Goal: Communication & Community: Answer question/provide support

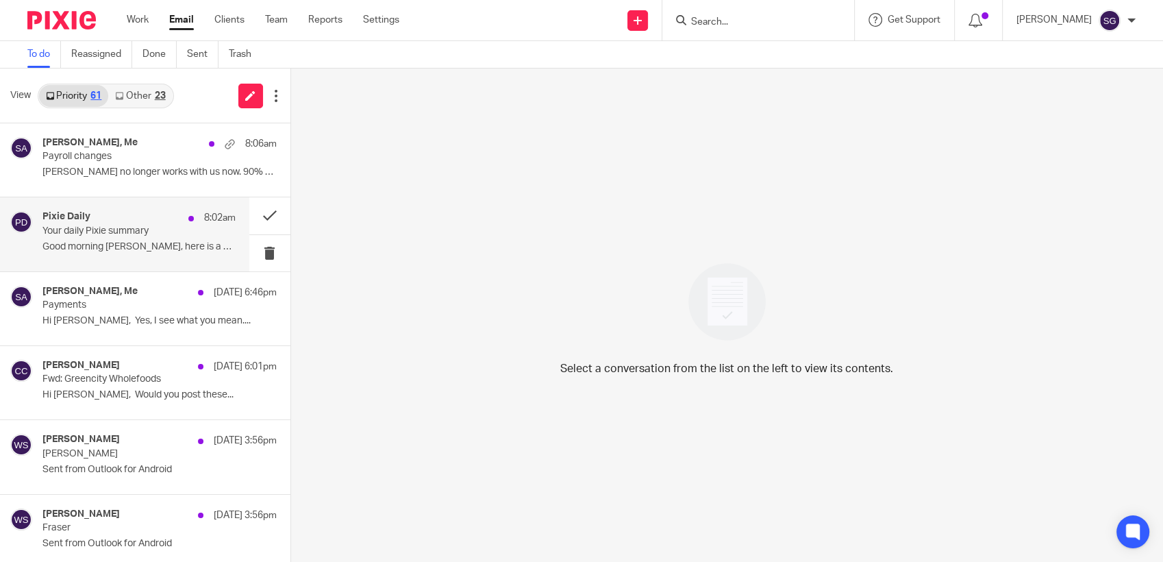
click at [104, 235] on p "Your daily Pixie summary" at bounding box center [119, 231] width 154 height 12
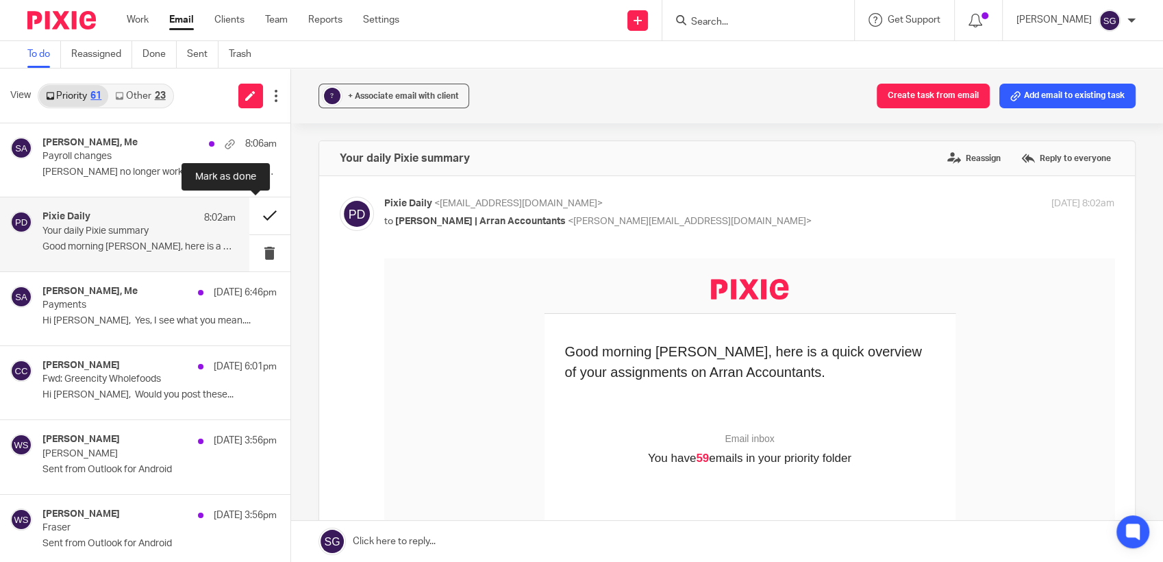
click at [253, 210] on button at bounding box center [269, 215] width 41 height 36
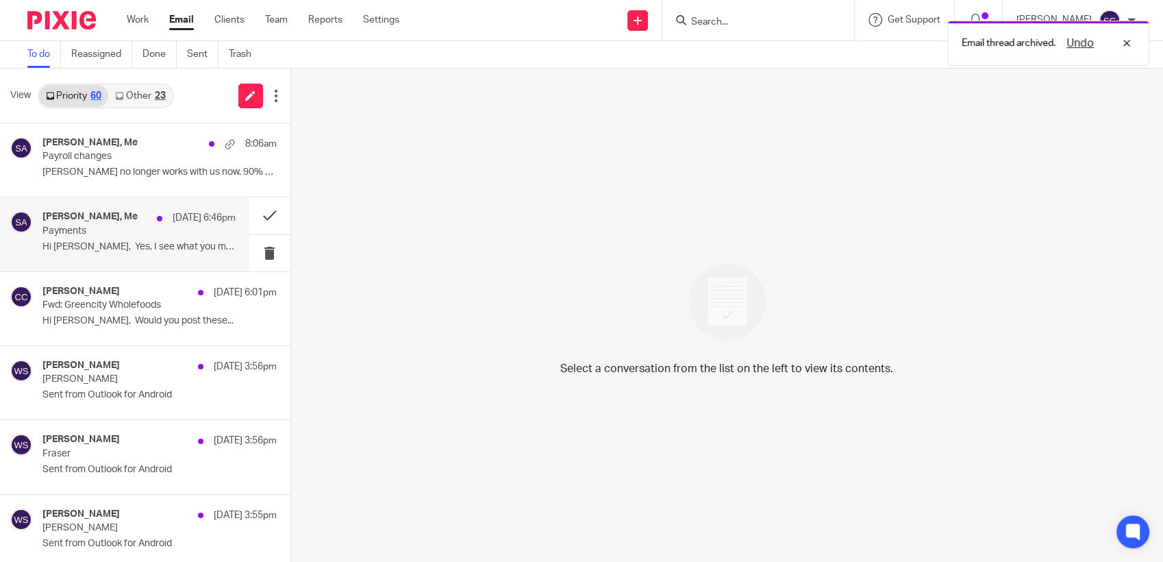
click at [146, 251] on p "Hi [PERSON_NAME], Yes, I see what you mean...." at bounding box center [138, 247] width 193 height 12
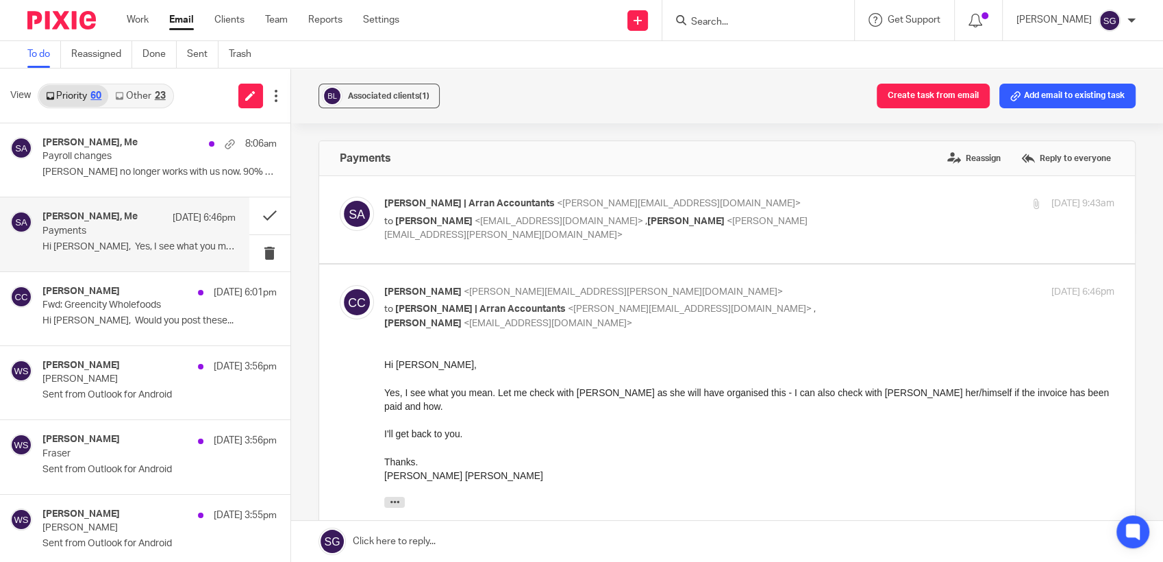
click at [540, 248] on label at bounding box center [727, 219] width 816 height 87
click at [340, 197] on input "checkbox" at bounding box center [339, 196] width 1 height 1
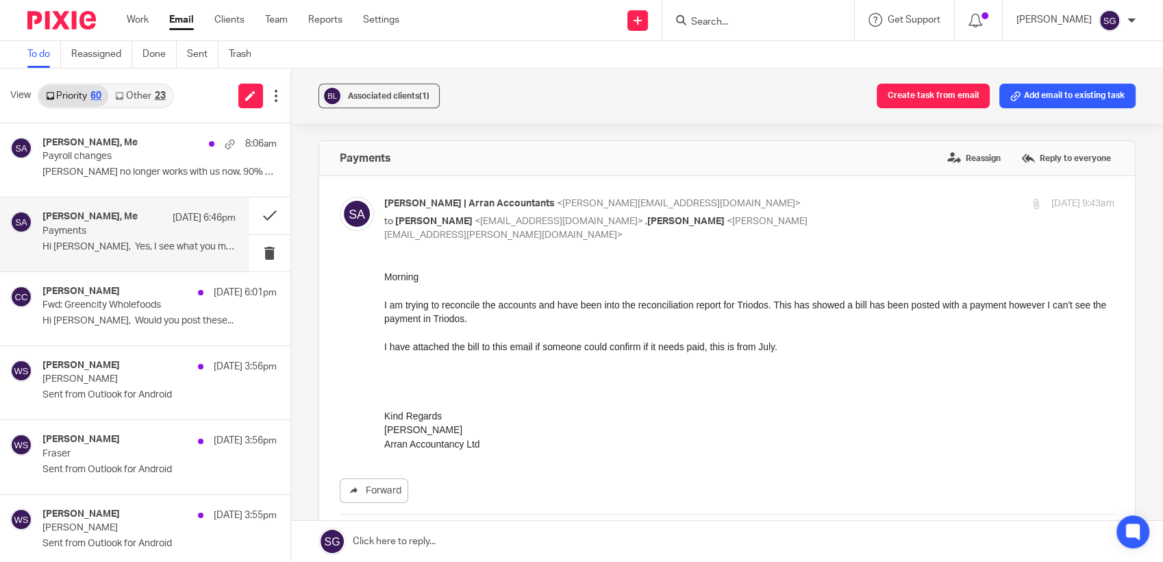
click at [543, 240] on p "to [PERSON_NAME] <[EMAIL_ADDRESS][DOMAIN_NAME]> , [PERSON_NAME] <[PERSON_NAME][…" at bounding box center [627, 228] width 487 height 28
checkbox input "false"
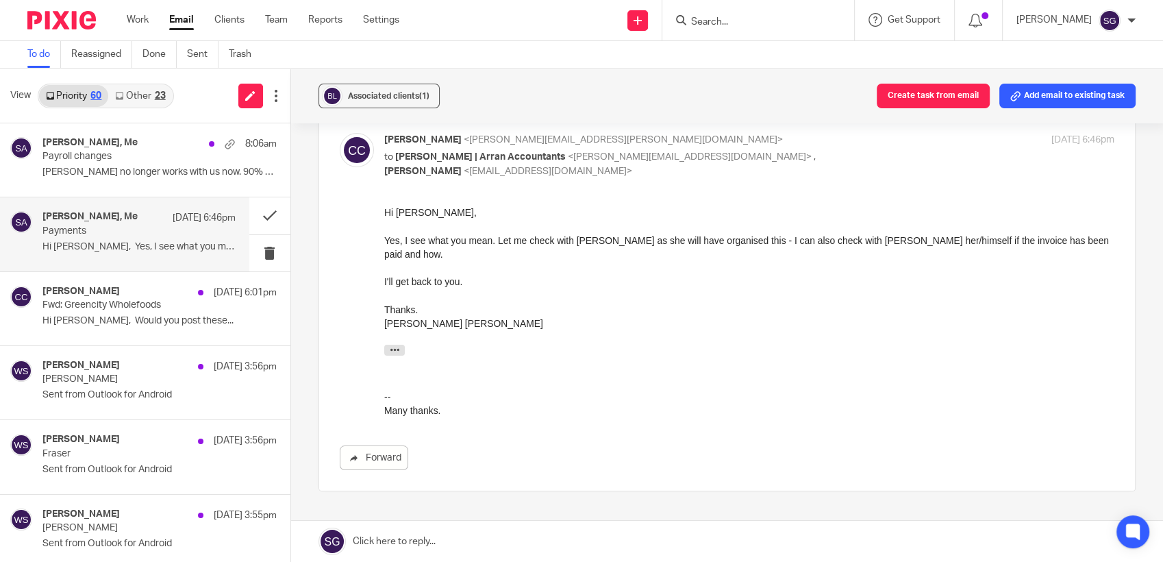
scroll to position [228, 0]
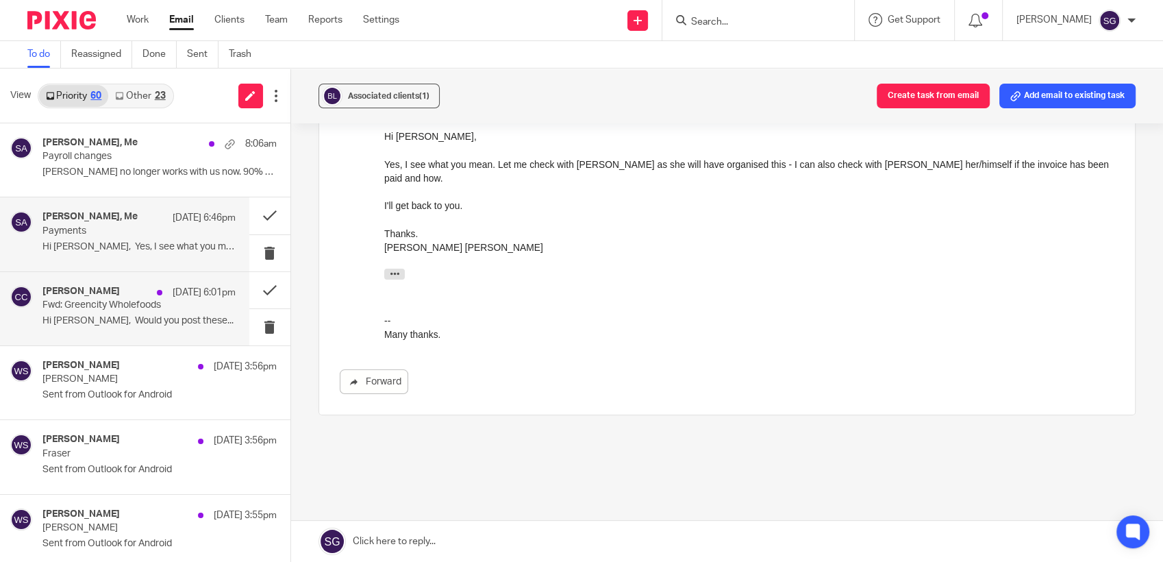
click at [132, 315] on p "Hi [PERSON_NAME], Would you post these..." at bounding box center [138, 321] width 193 height 12
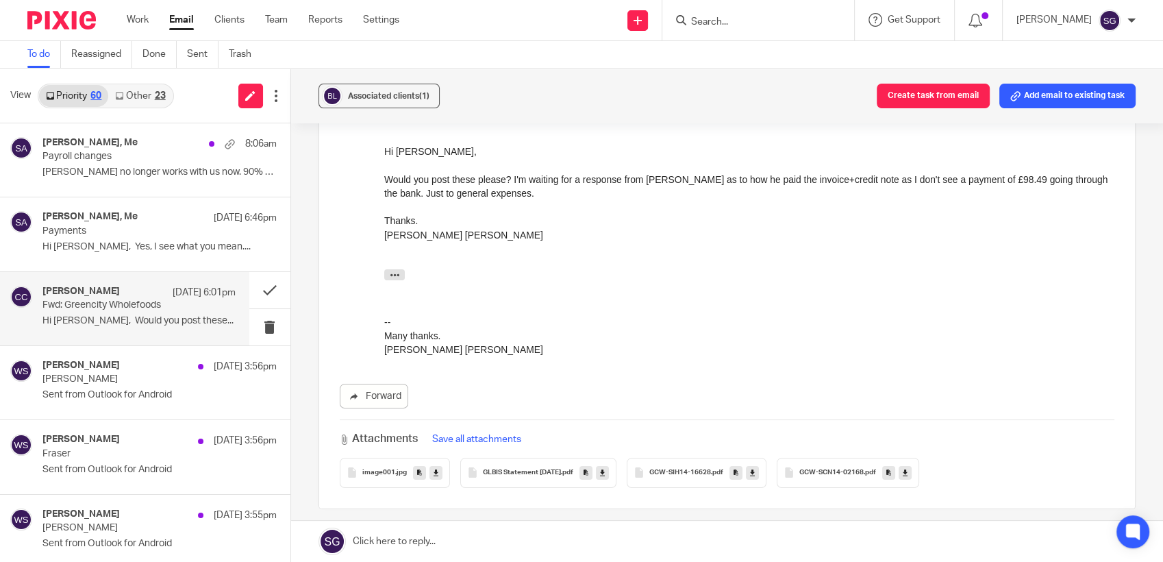
scroll to position [152, 0]
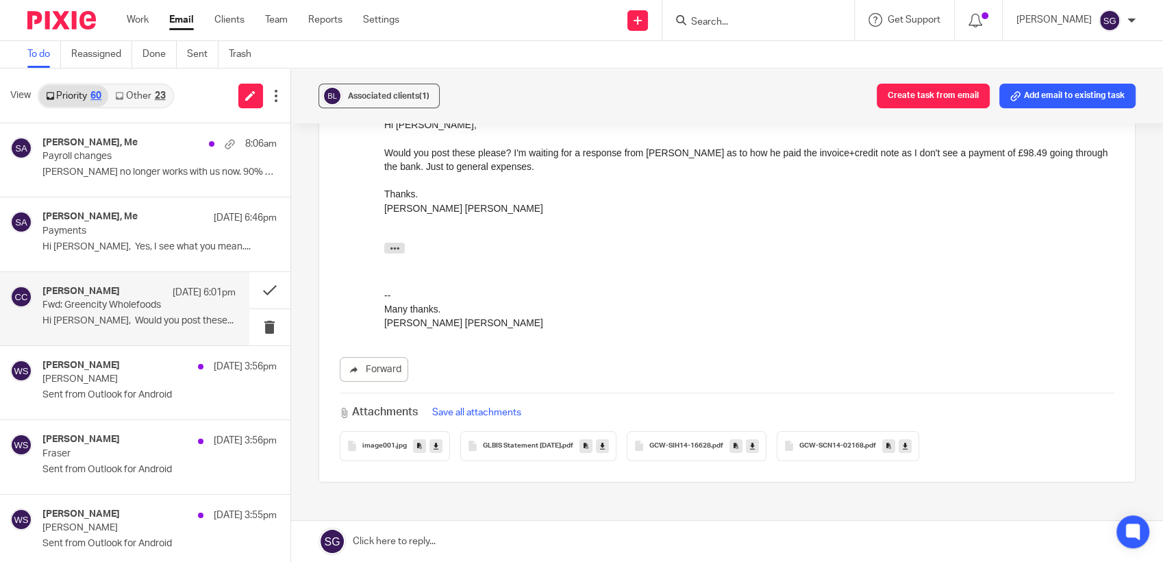
click at [516, 446] on span "GLBIS Statement [DATE]" at bounding box center [522, 446] width 78 height 8
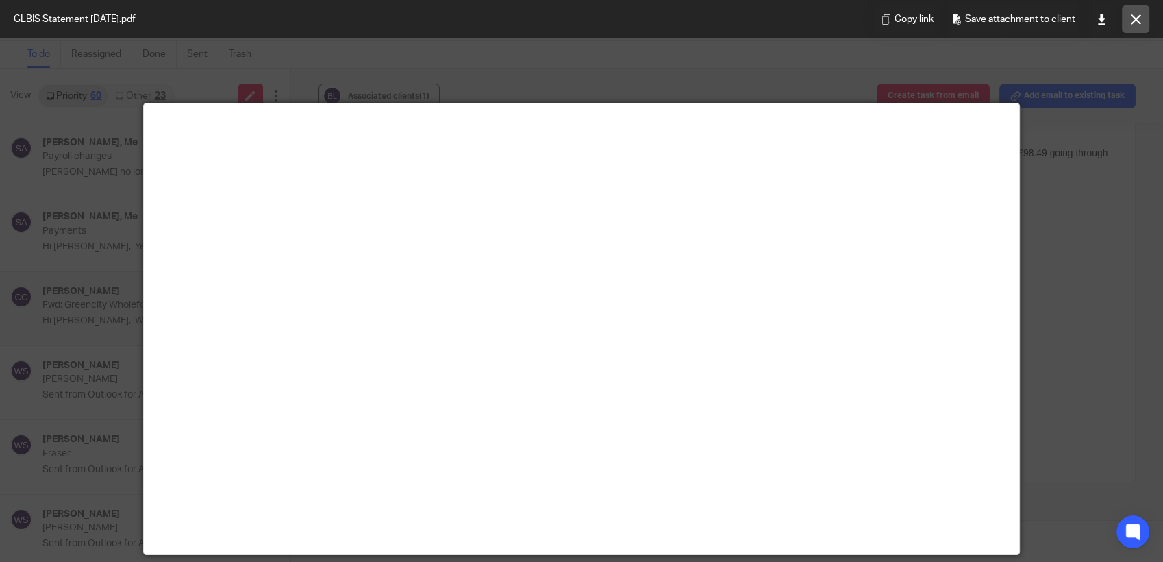
click at [1131, 21] on icon at bounding box center [1136, 19] width 10 height 10
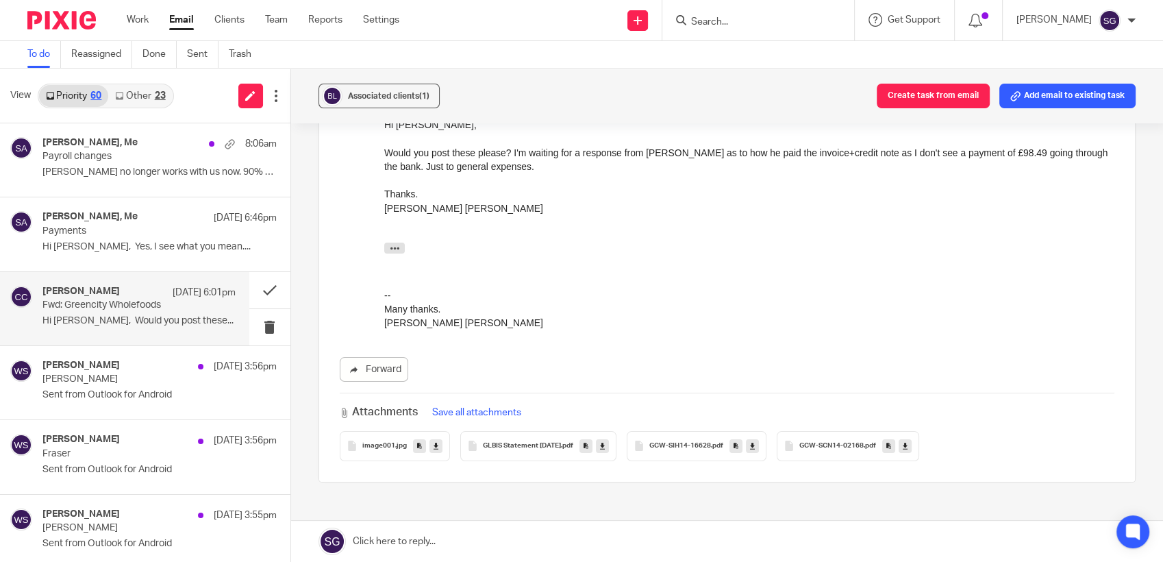
click at [702, 442] on span "GCW-SIH14-16628" at bounding box center [680, 446] width 62 height 8
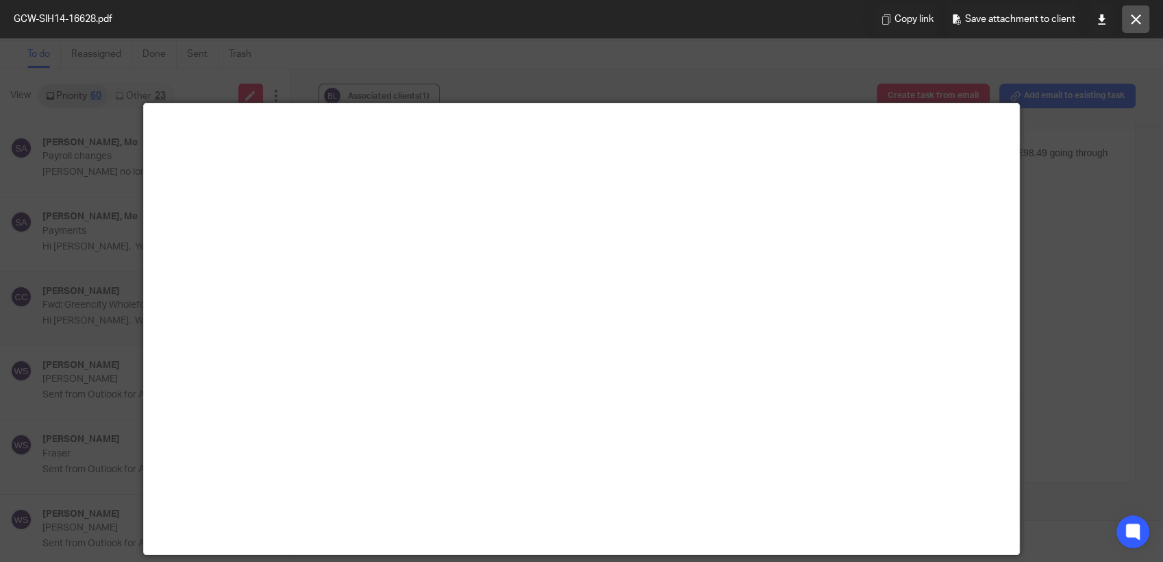
click at [1142, 24] on button at bounding box center [1135, 18] width 27 height 27
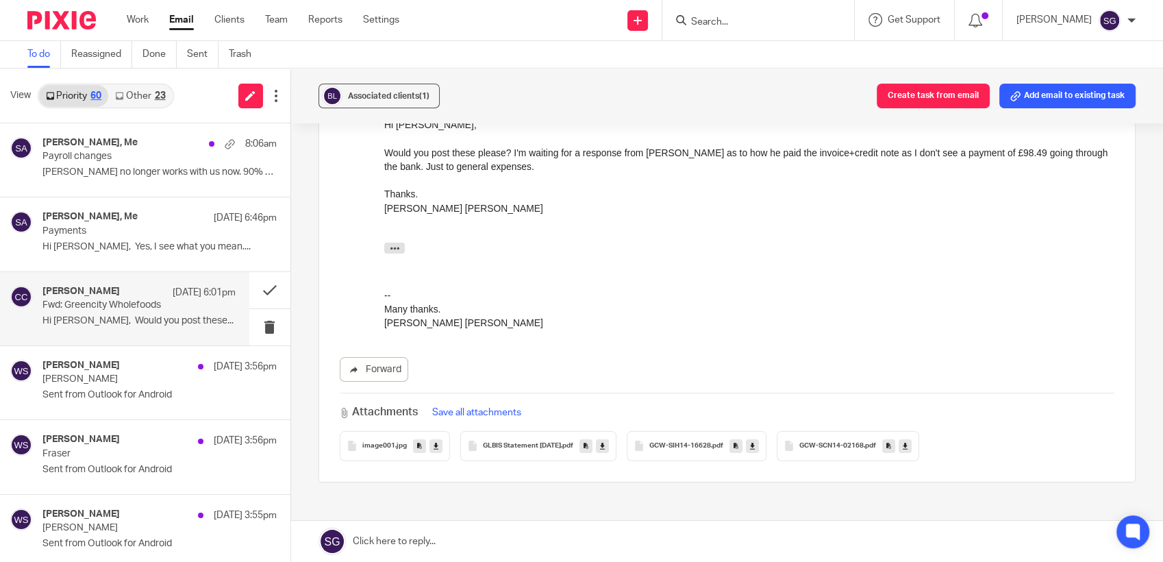
click at [844, 449] on span "GCW-SCN14-02168" at bounding box center [831, 446] width 64 height 8
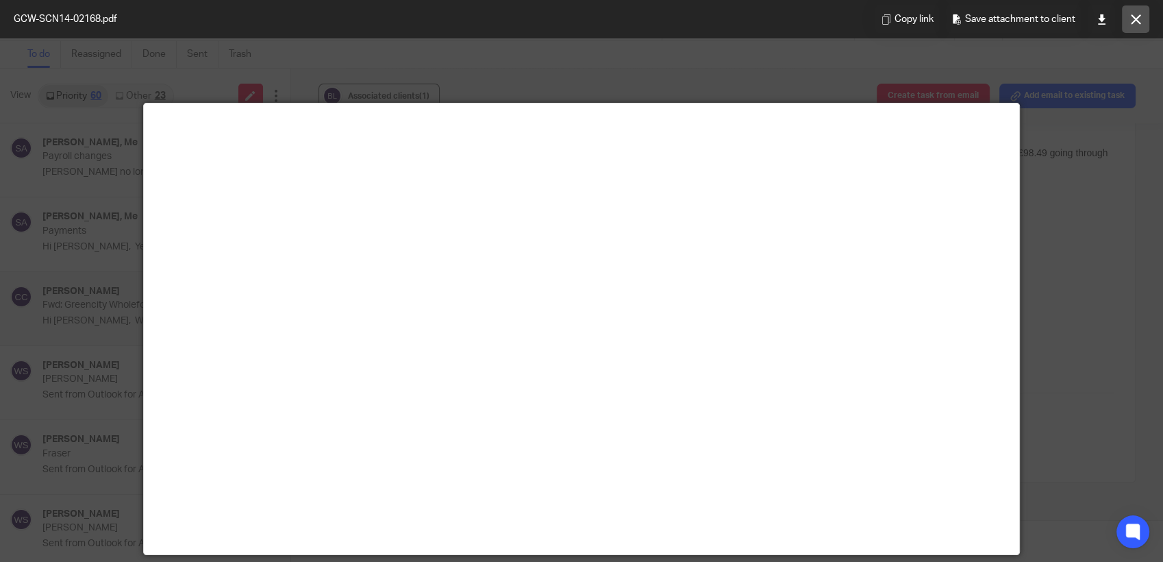
click at [1138, 18] on icon at bounding box center [1136, 19] width 10 height 10
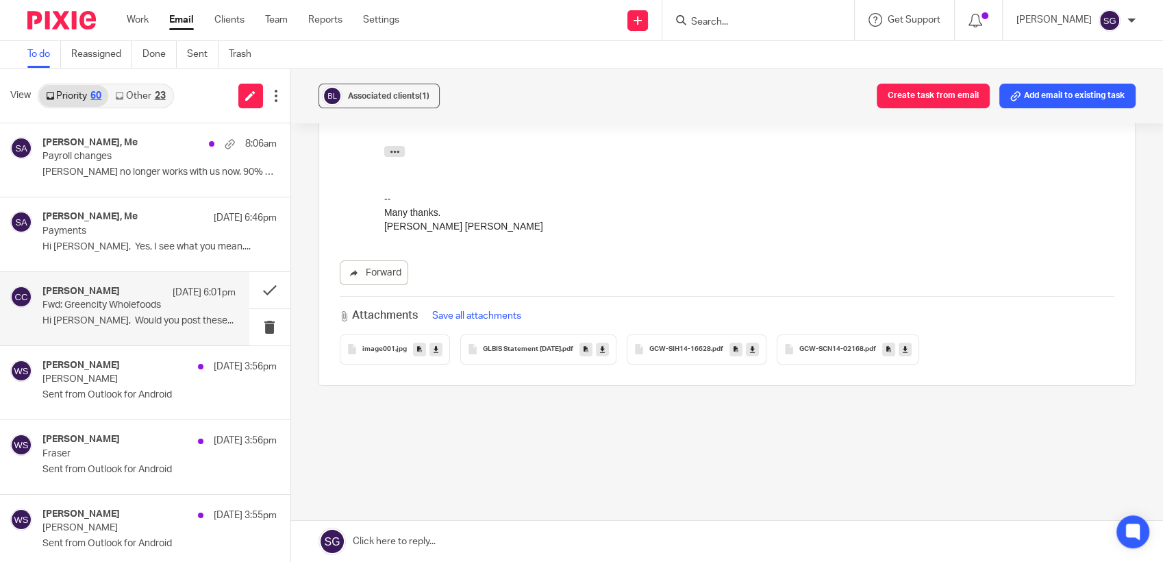
scroll to position [249, 0]
click at [642, 542] on link at bounding box center [727, 541] width 873 height 41
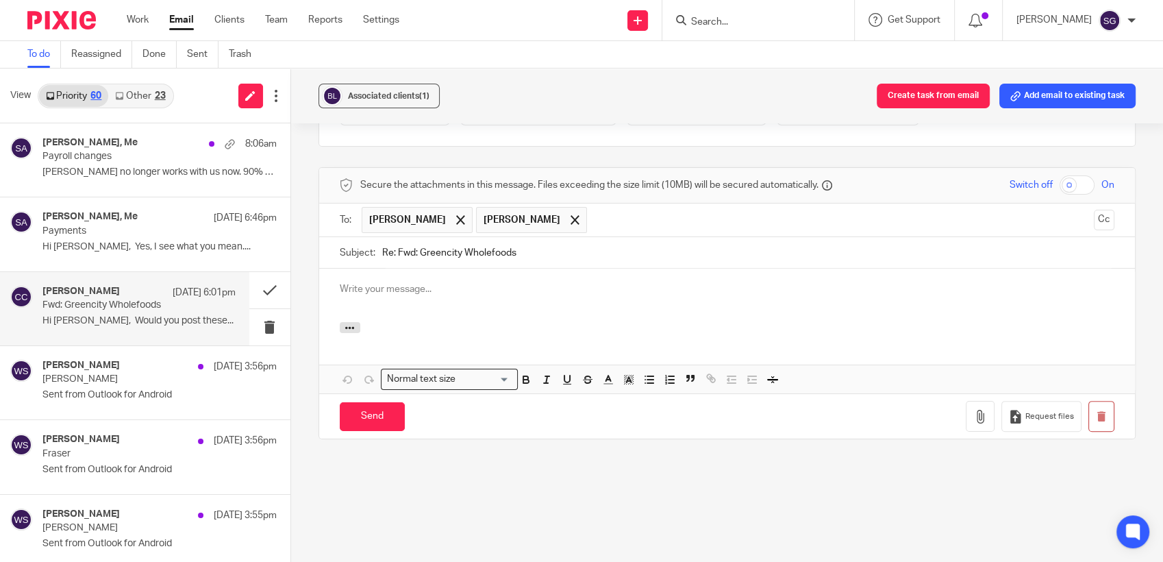
scroll to position [0, 0]
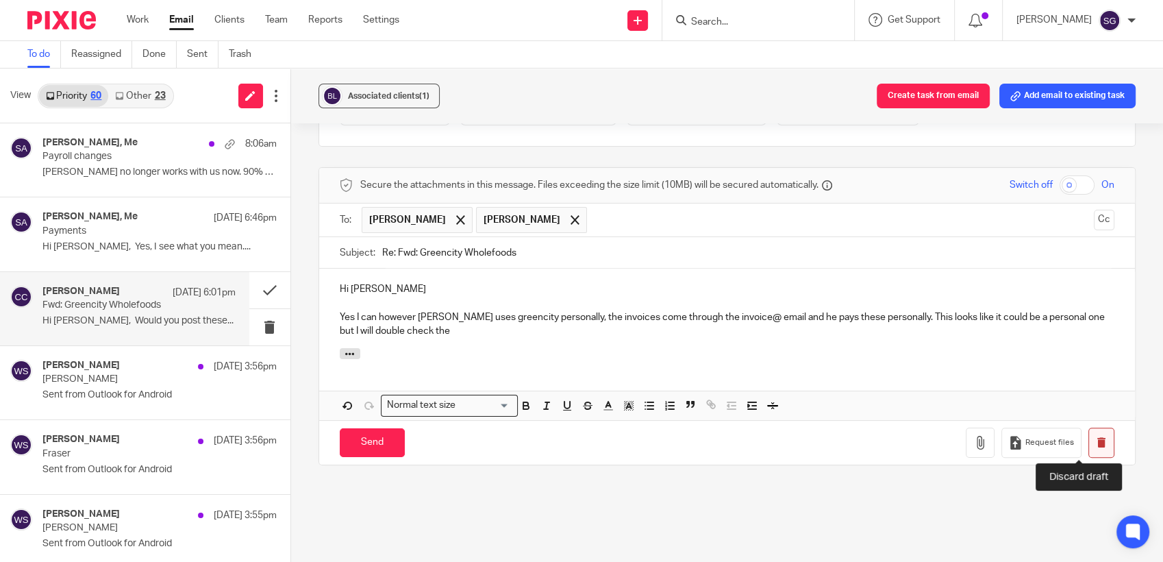
click at [1088, 445] on button "button" at bounding box center [1101, 442] width 26 height 31
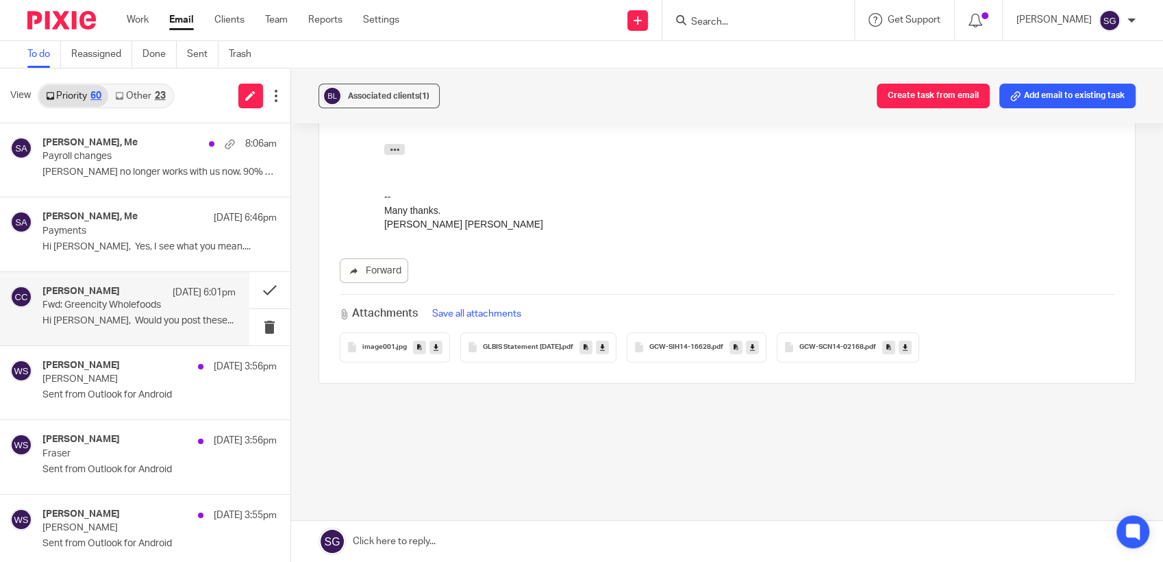
scroll to position [249, 0]
click at [701, 355] on div "GCW-SIH14-16628 .pdf" at bounding box center [697, 349] width 140 height 30
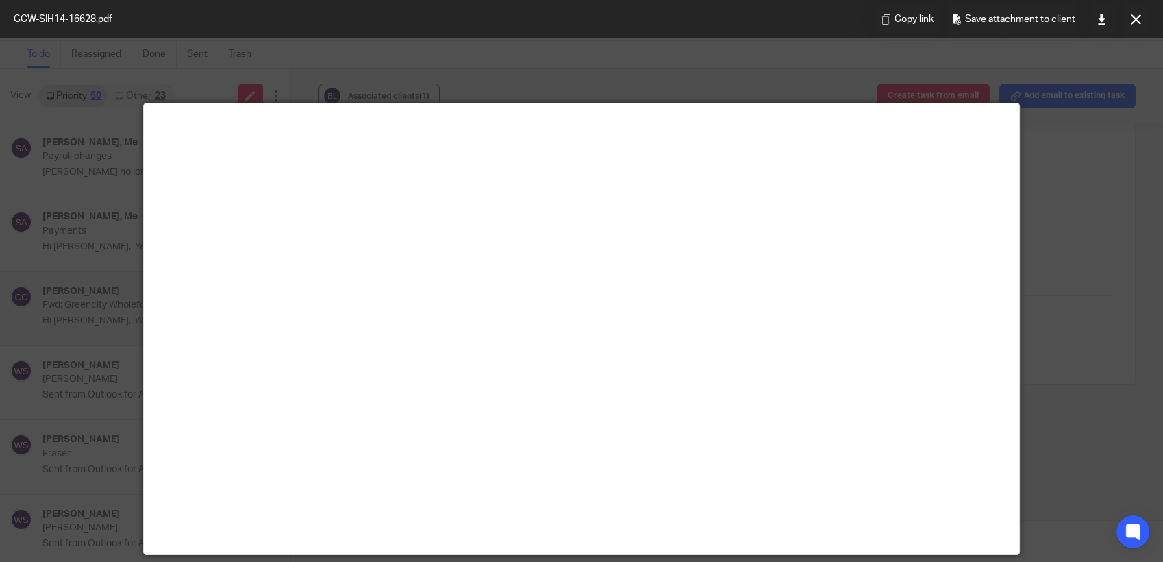
click at [1138, 27] on button at bounding box center [1135, 18] width 27 height 27
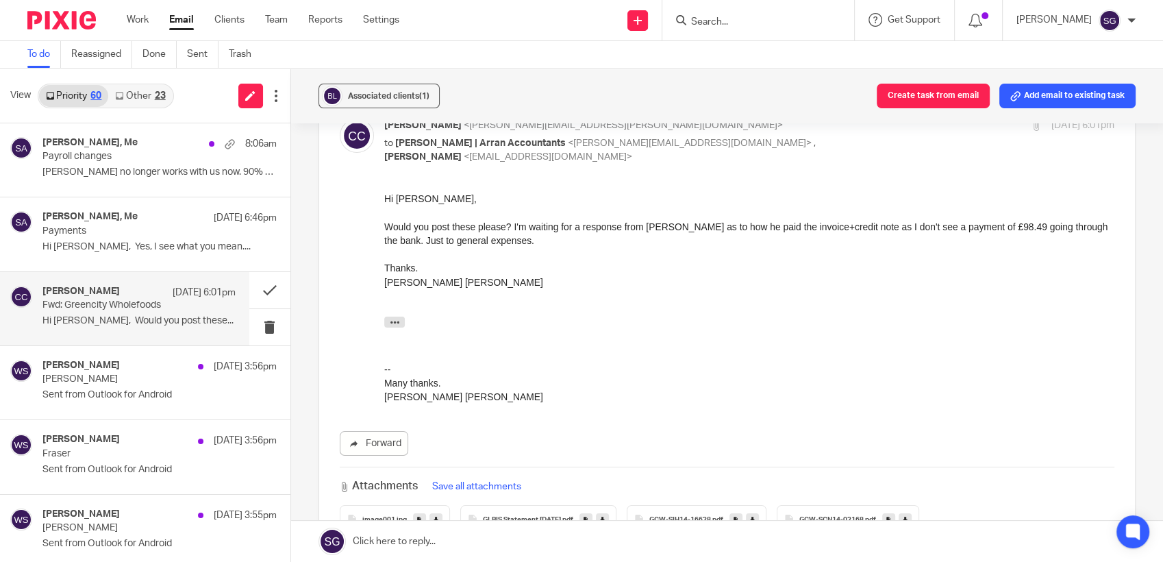
scroll to position [0, 0]
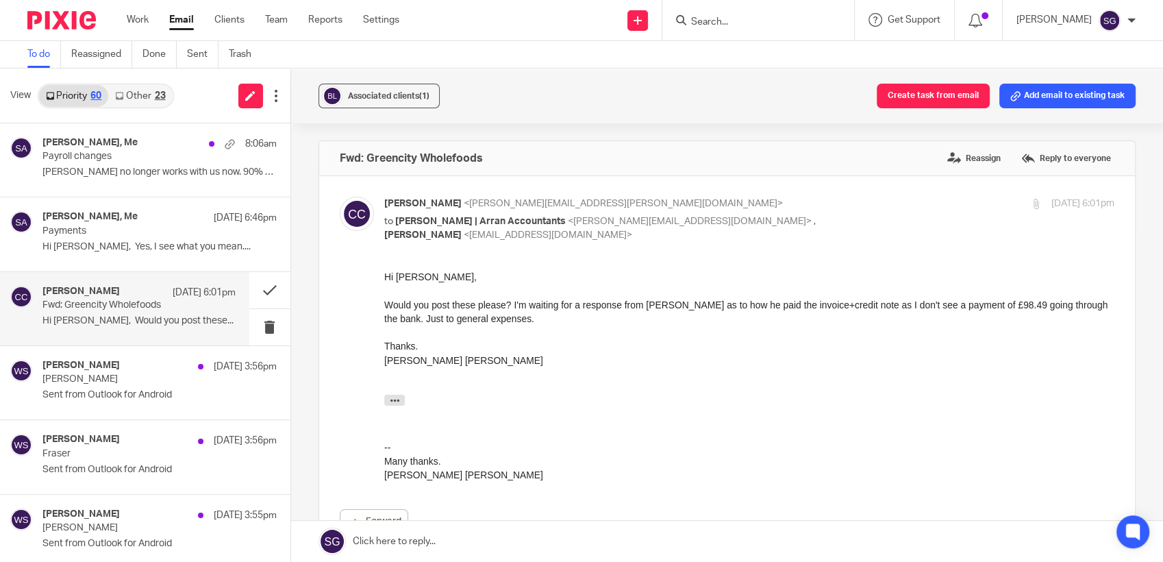
click at [597, 549] on link at bounding box center [727, 541] width 873 height 41
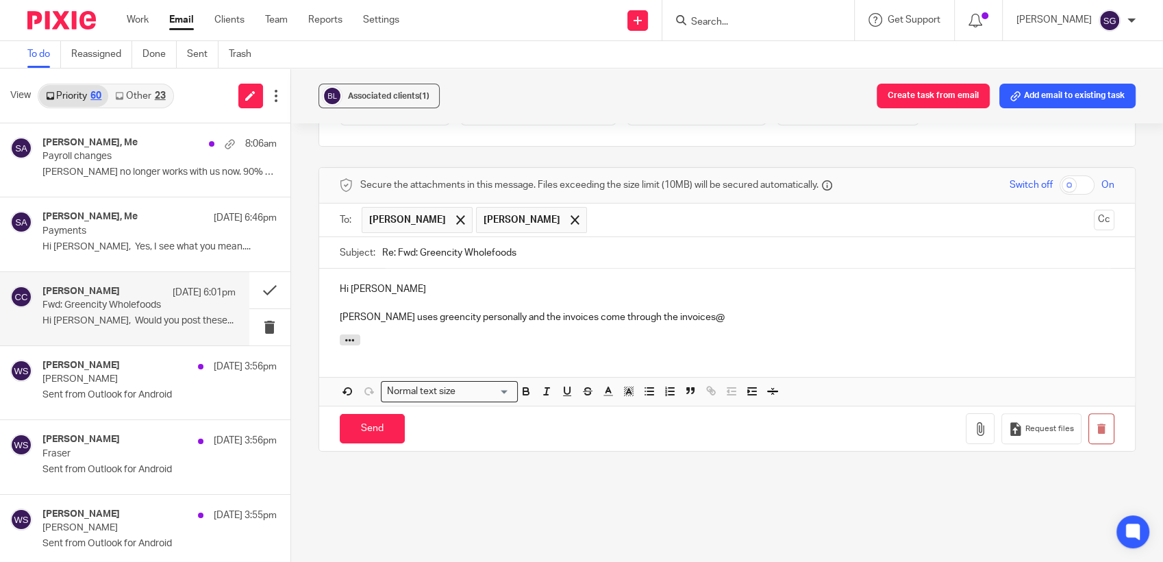
click at [410, 314] on p "[PERSON_NAME] uses greencity personally and the invoices come through the invoi…" at bounding box center [727, 317] width 775 height 14
click at [679, 324] on div "Hi [PERSON_NAME] [PERSON_NAME] uses greencity personally and the invoices come …" at bounding box center [727, 301] width 816 height 66
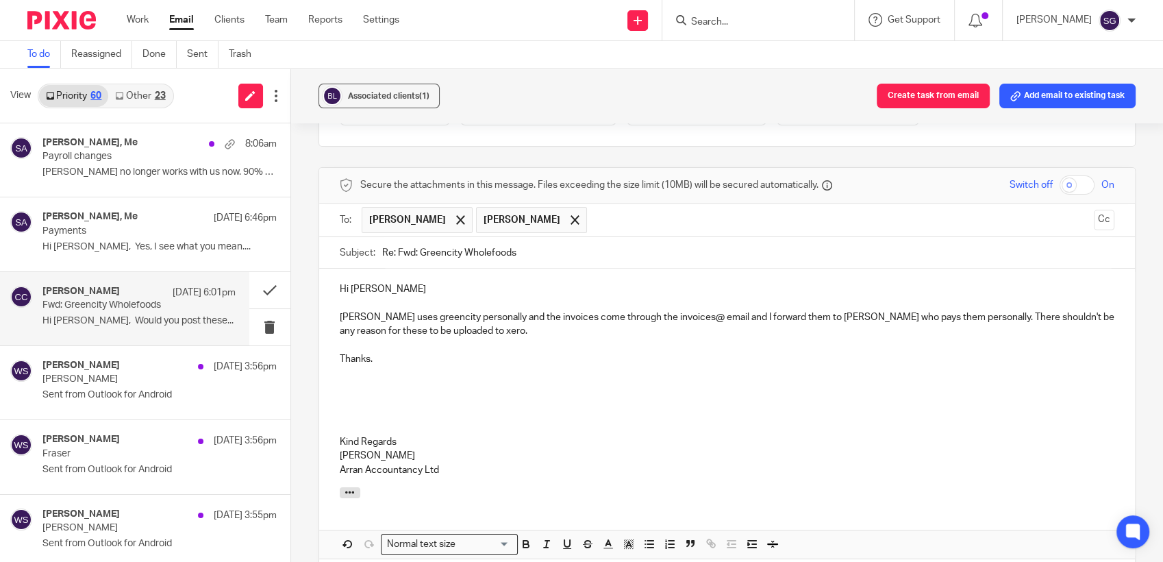
click at [555, 323] on p "[PERSON_NAME] uses greencity personally and the invoices come through the invoi…" at bounding box center [727, 324] width 775 height 28
click at [506, 334] on p "[PERSON_NAME] uses greencity personally and the invoices come through the invoi…" at bounding box center [727, 324] width 775 height 28
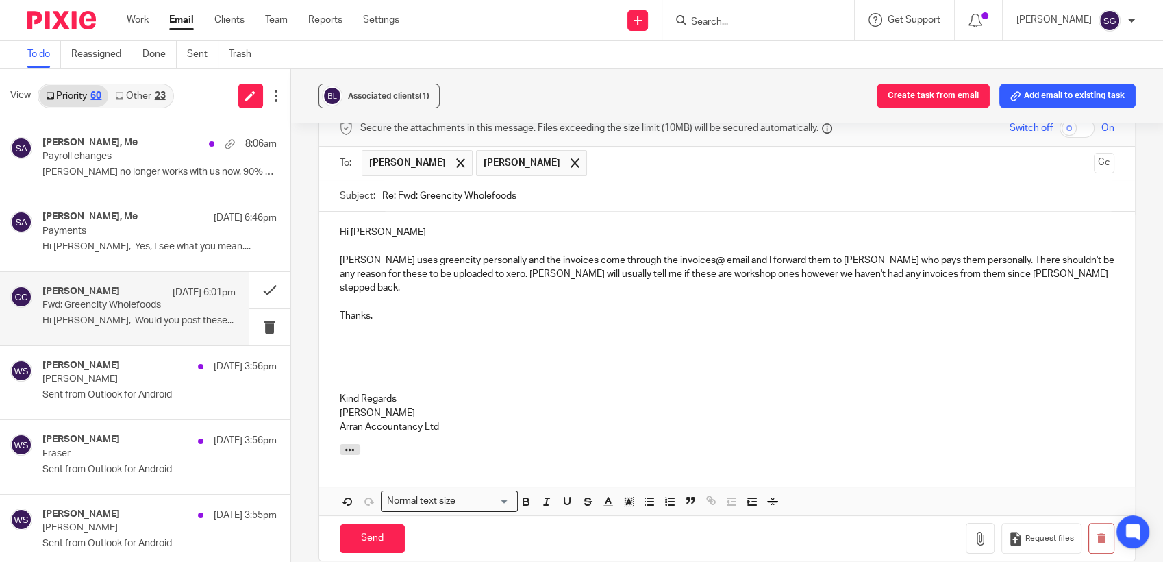
scroll to position [707, 0]
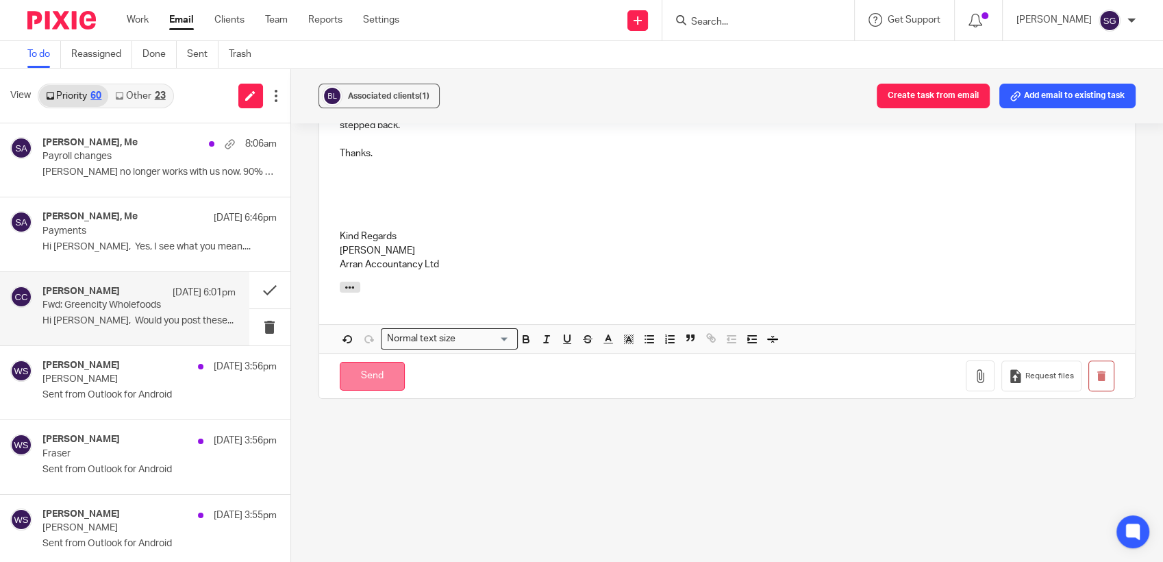
click at [377, 362] on input "Send" at bounding box center [372, 376] width 65 height 29
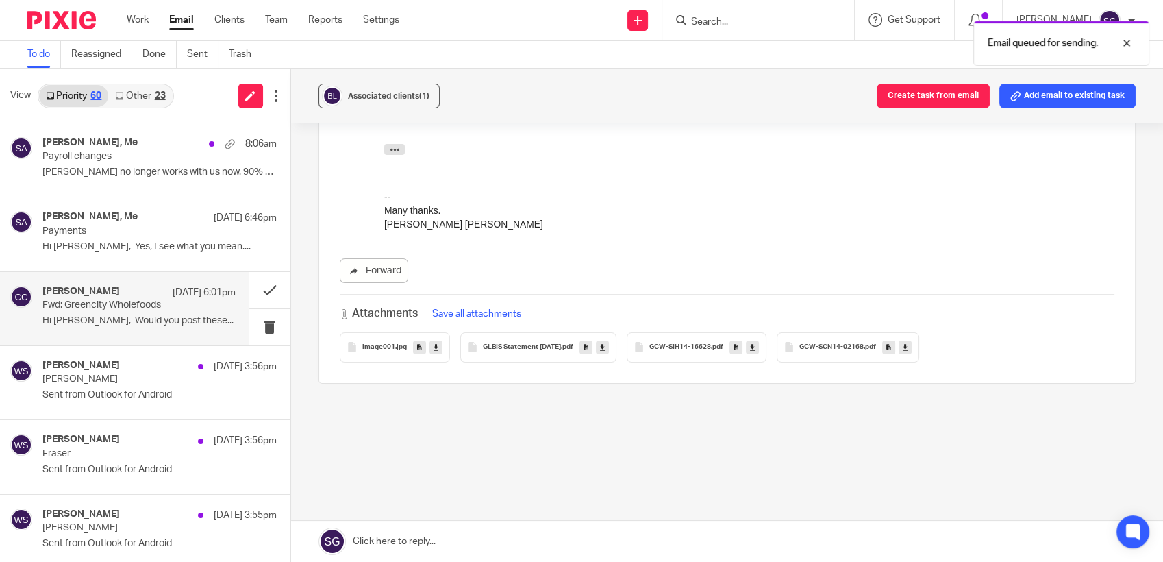
scroll to position [249, 0]
click at [117, 248] on p "Hi [PERSON_NAME], Yes, I see what you mean...." at bounding box center [138, 247] width 193 height 12
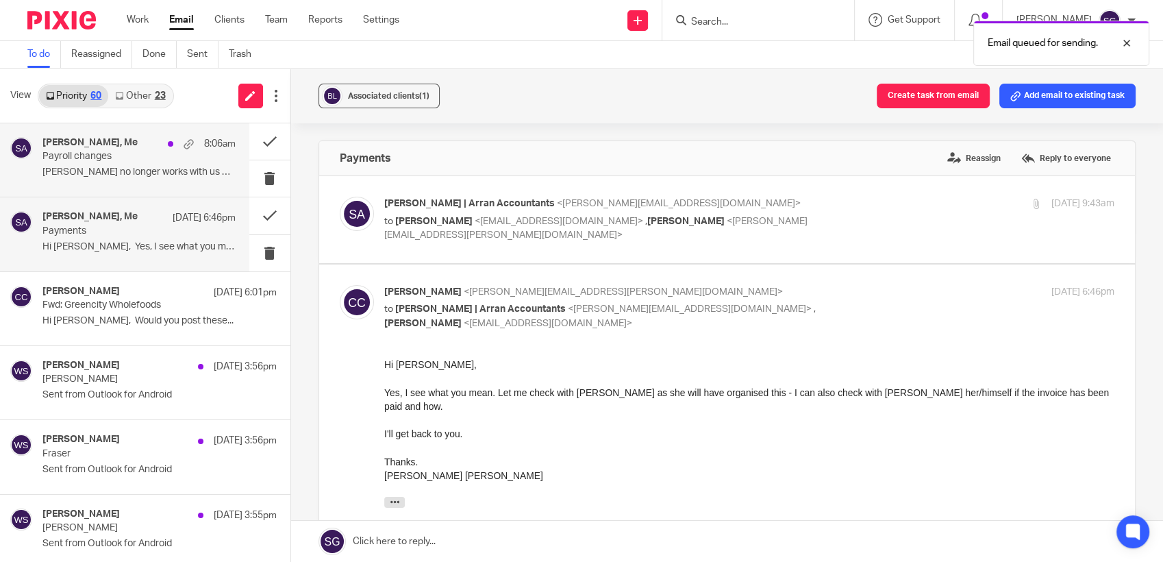
scroll to position [0, 0]
click at [126, 163] on div "[PERSON_NAME], Me 8:06am Payroll changes [PERSON_NAME] no longer works with us …" at bounding box center [138, 160] width 193 height 46
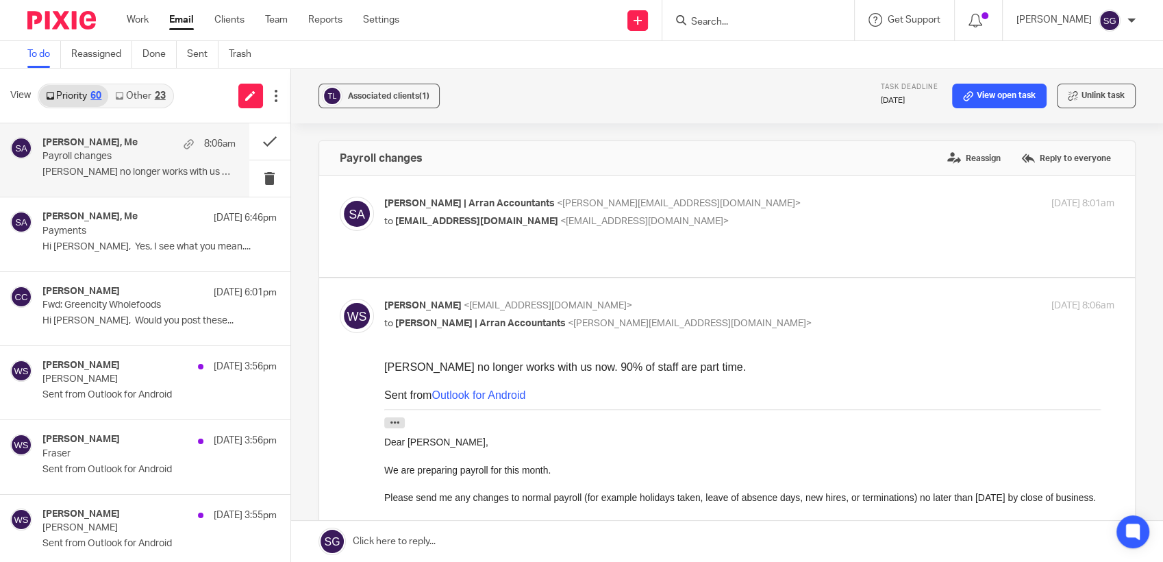
click at [496, 225] on p "to [EMAIL_ADDRESS][DOMAIN_NAME] <[EMAIL_ADDRESS][DOMAIN_NAME]>" at bounding box center [627, 221] width 487 height 14
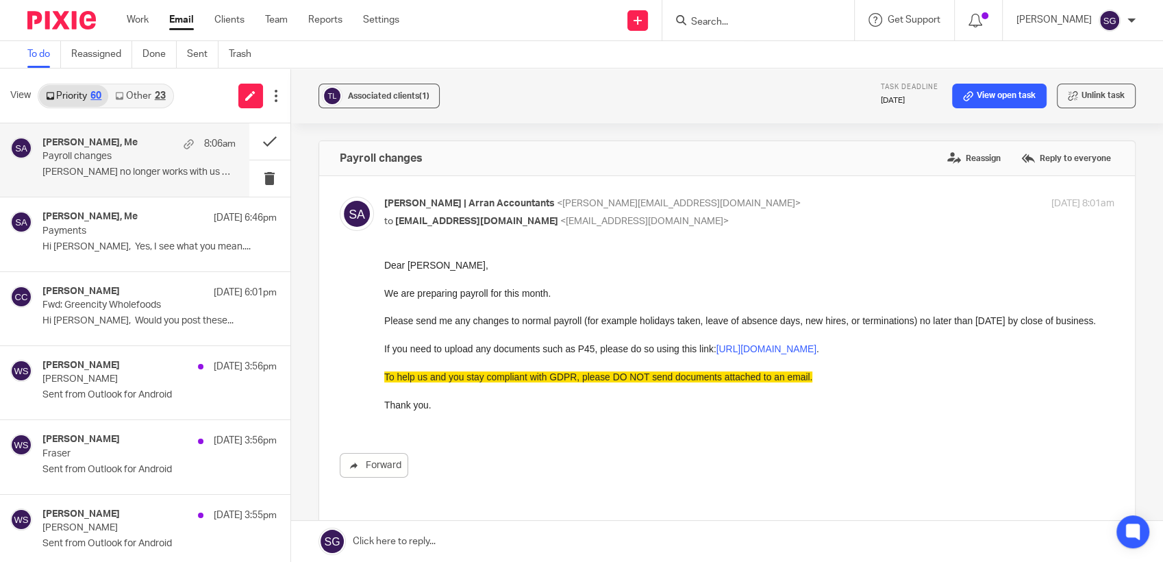
click at [496, 225] on p "to [EMAIL_ADDRESS][DOMAIN_NAME] <[EMAIL_ADDRESS][DOMAIN_NAME]>" at bounding box center [627, 221] width 487 height 14
checkbox input "false"
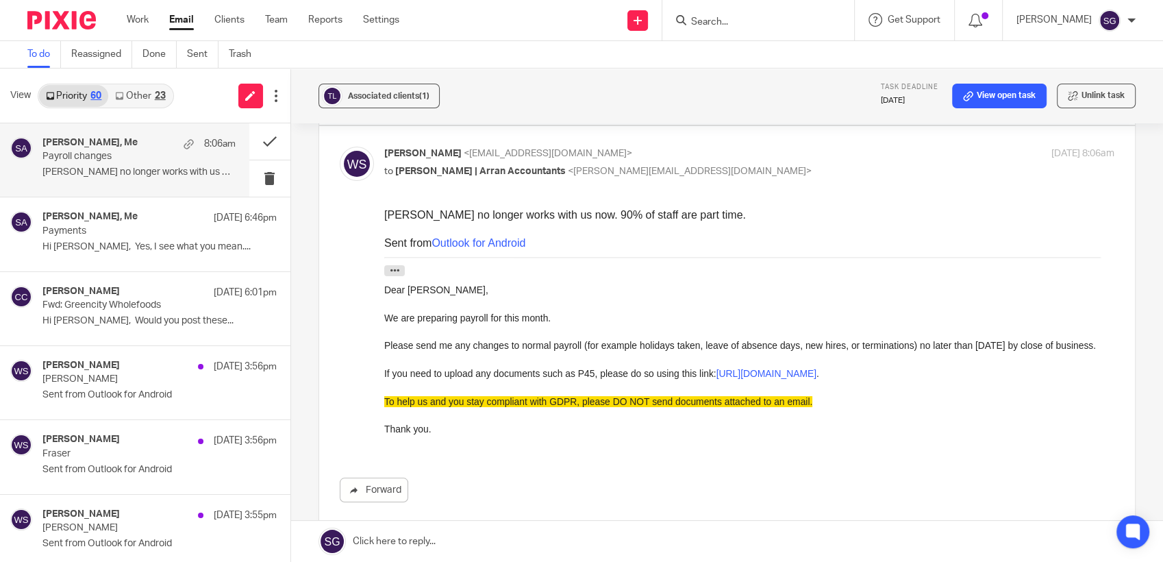
scroll to position [302, 0]
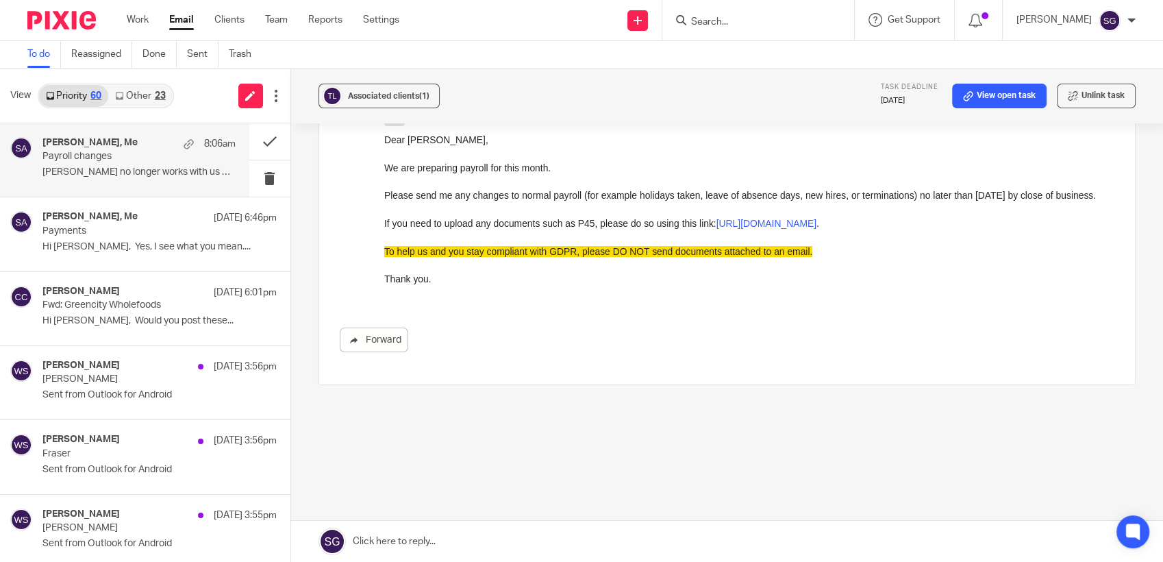
click at [144, 103] on link "Other 23" at bounding box center [140, 96] width 64 height 22
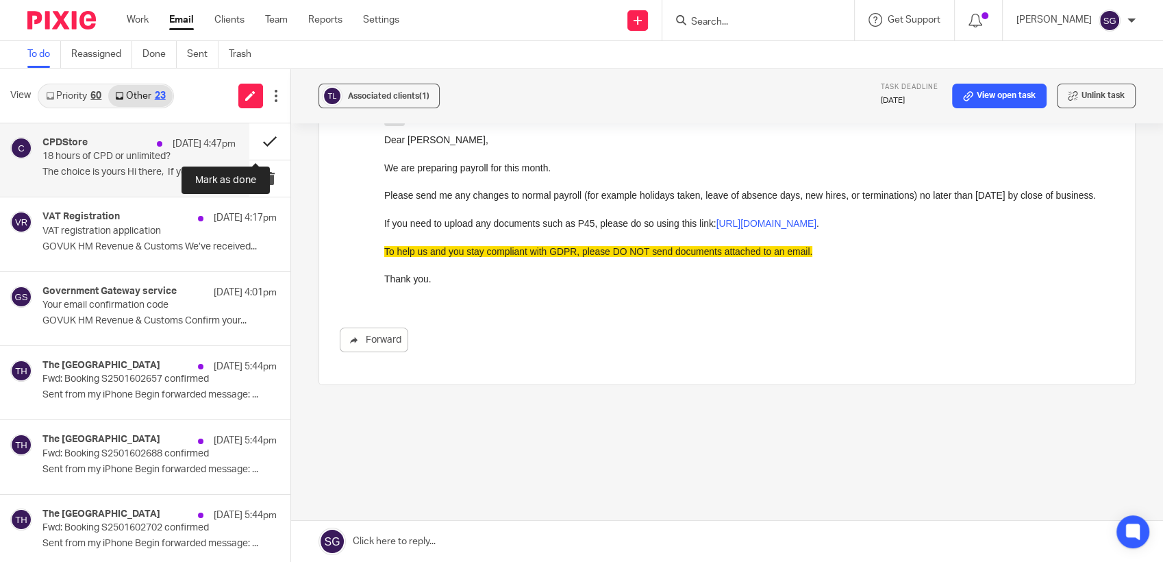
click at [255, 133] on button at bounding box center [269, 141] width 41 height 36
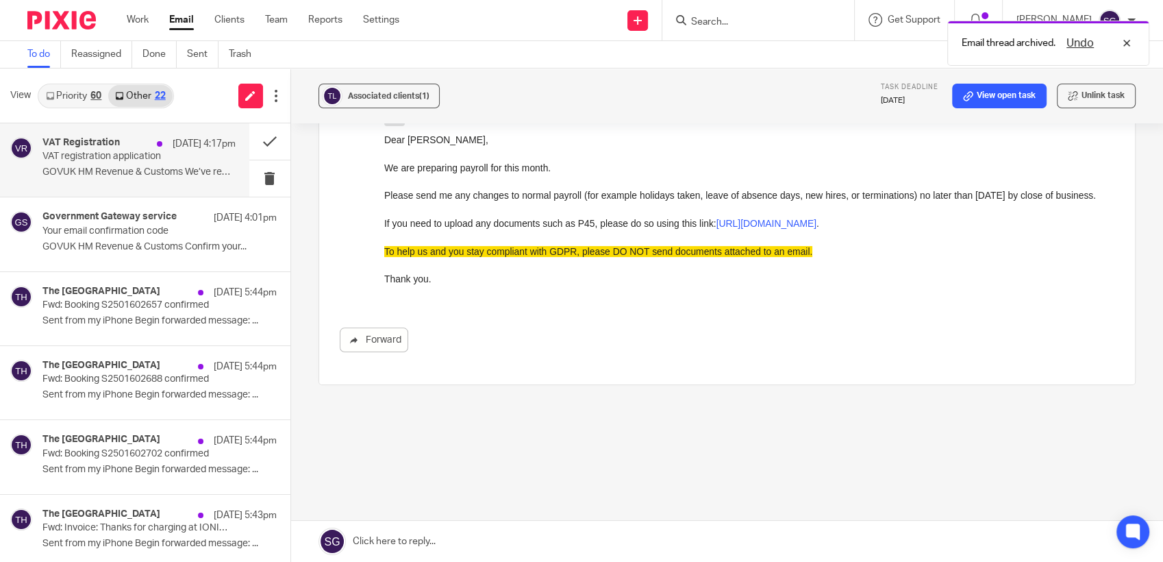
click at [88, 177] on p "GOVUK HM Revenue & Customs We’ve received..." at bounding box center [138, 172] width 193 height 12
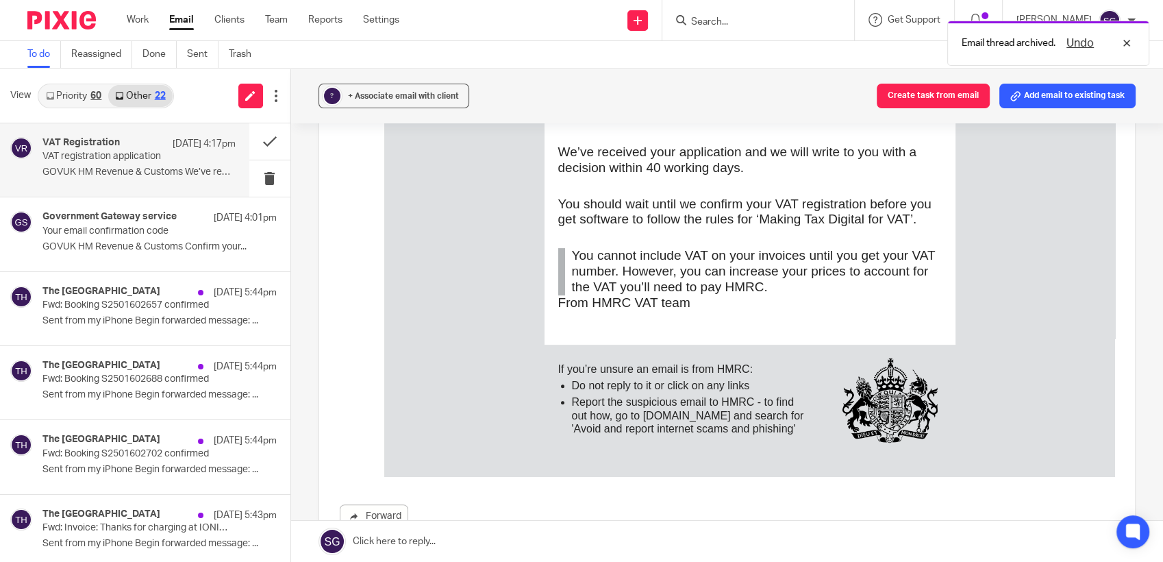
scroll to position [304, 0]
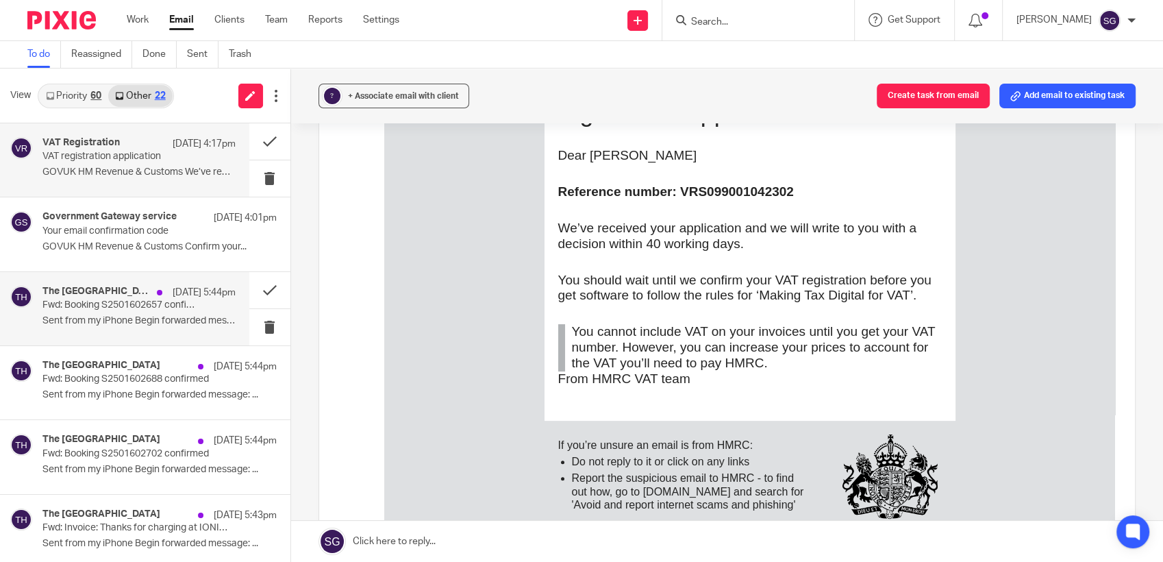
click at [82, 303] on p "Fwd: Booking S2501602657 confirmed" at bounding box center [119, 305] width 154 height 12
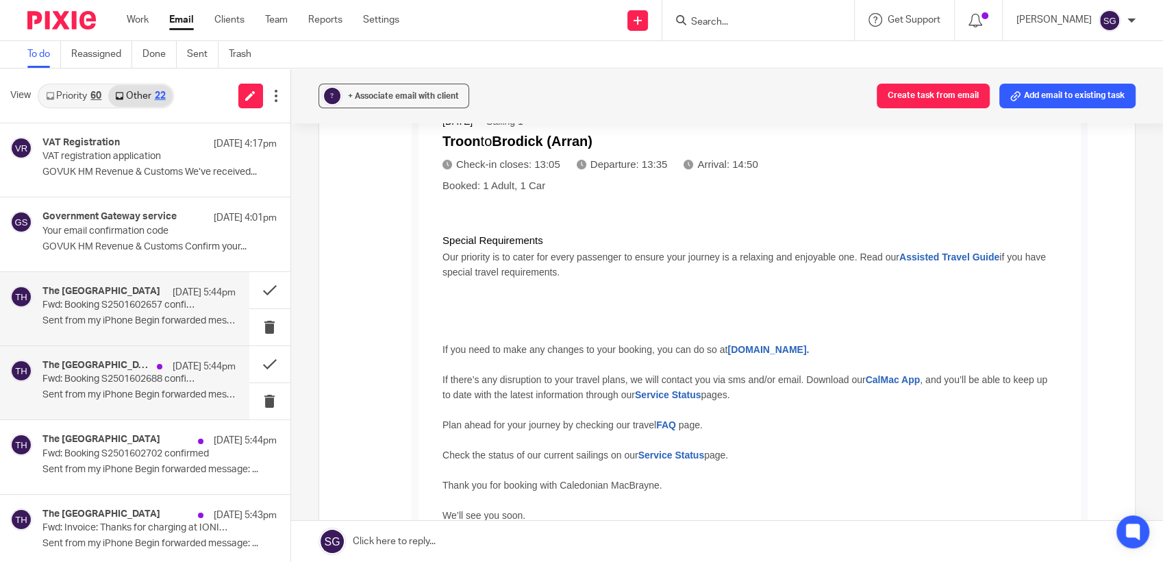
scroll to position [152, 0]
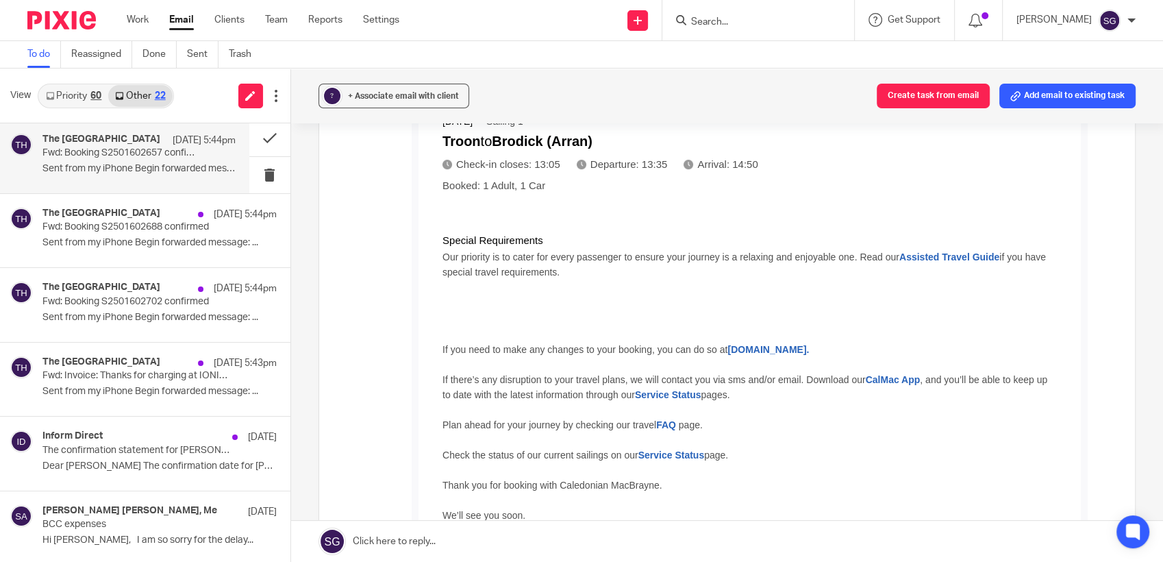
click at [66, 91] on link "Priority 60" at bounding box center [73, 96] width 69 height 22
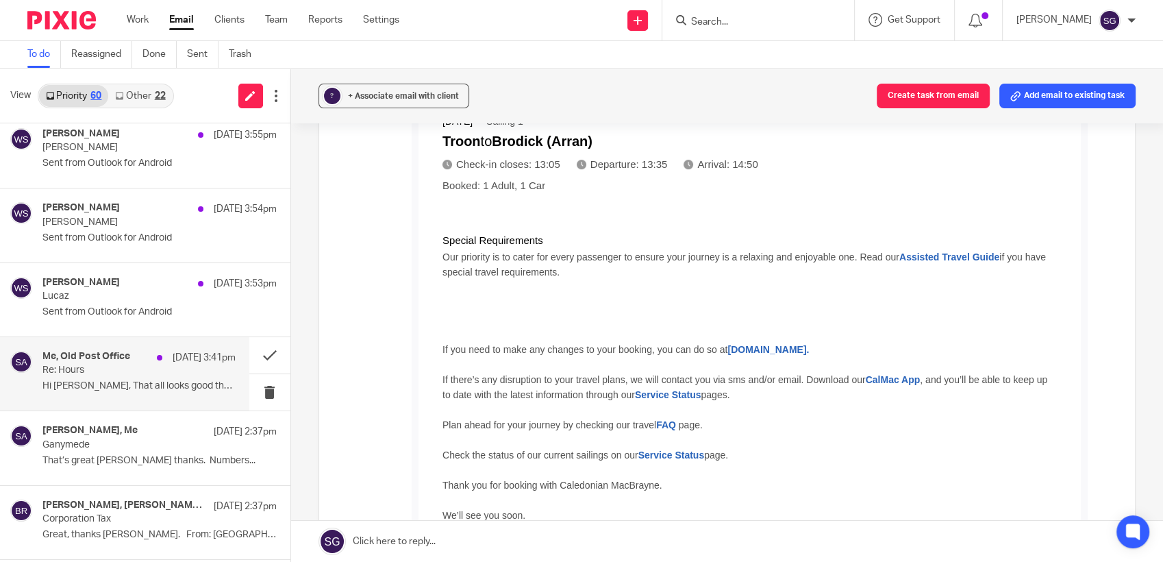
scroll to position [456, 0]
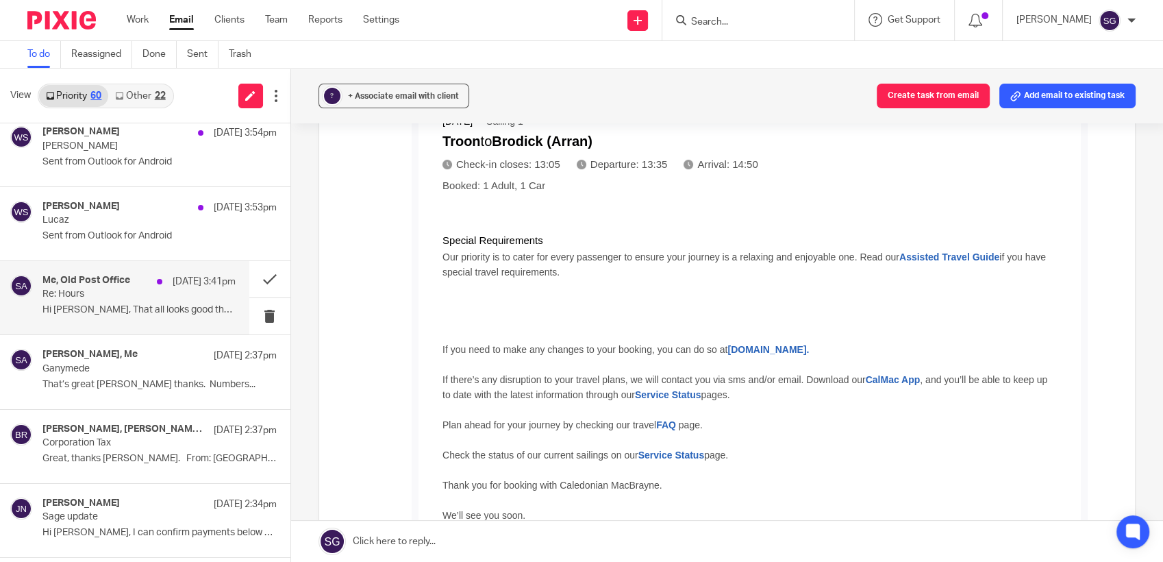
click at [115, 310] on p "Hi [PERSON_NAME], That all looks good thanks ..." at bounding box center [138, 310] width 193 height 12
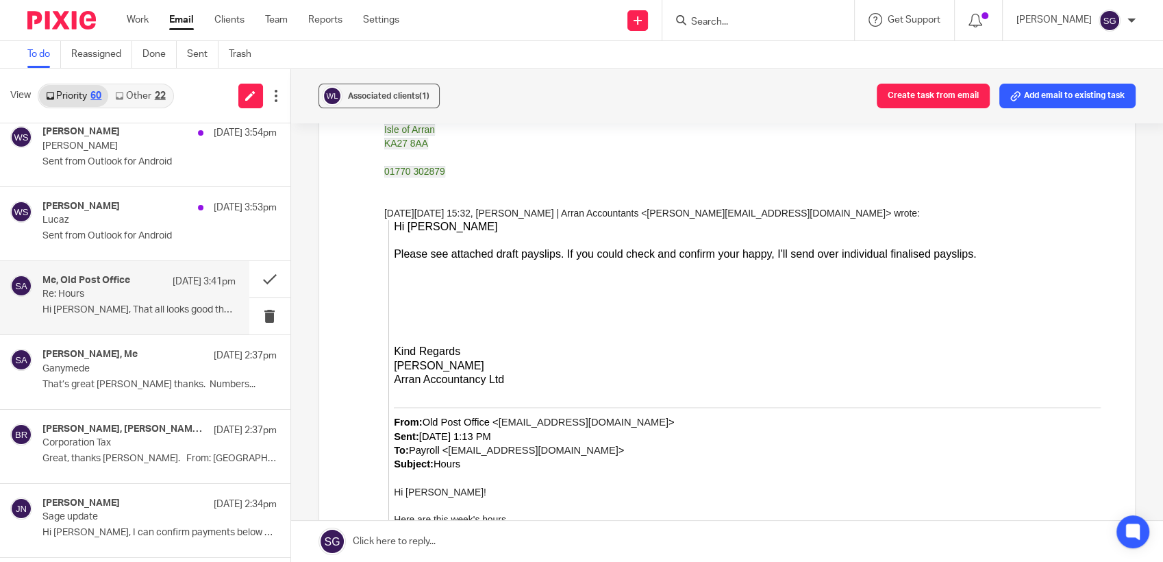
scroll to position [0, 0]
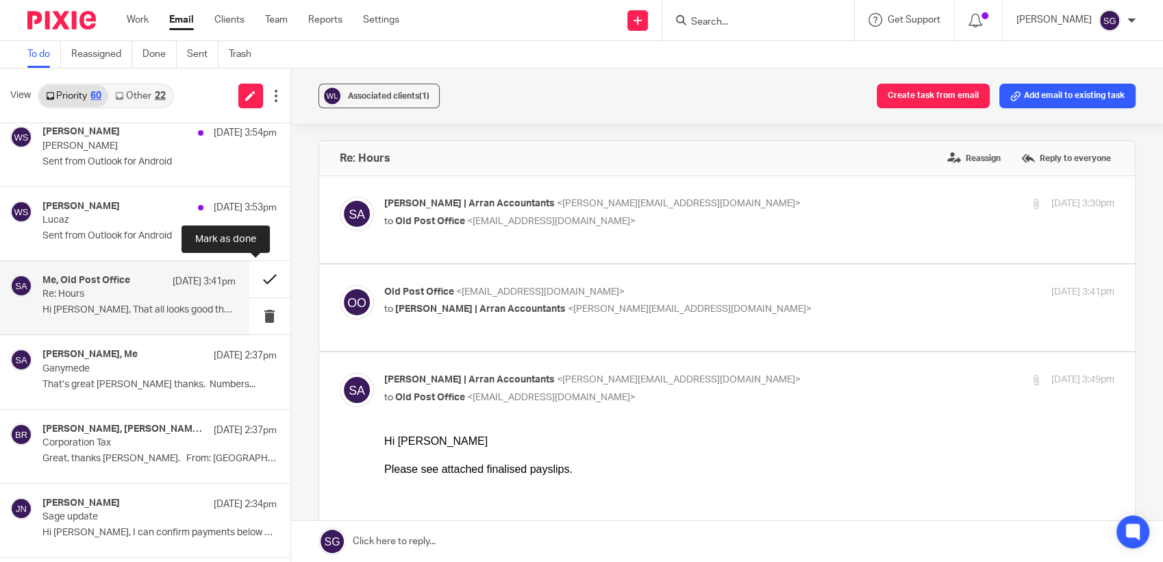
click at [249, 274] on button at bounding box center [269, 279] width 41 height 36
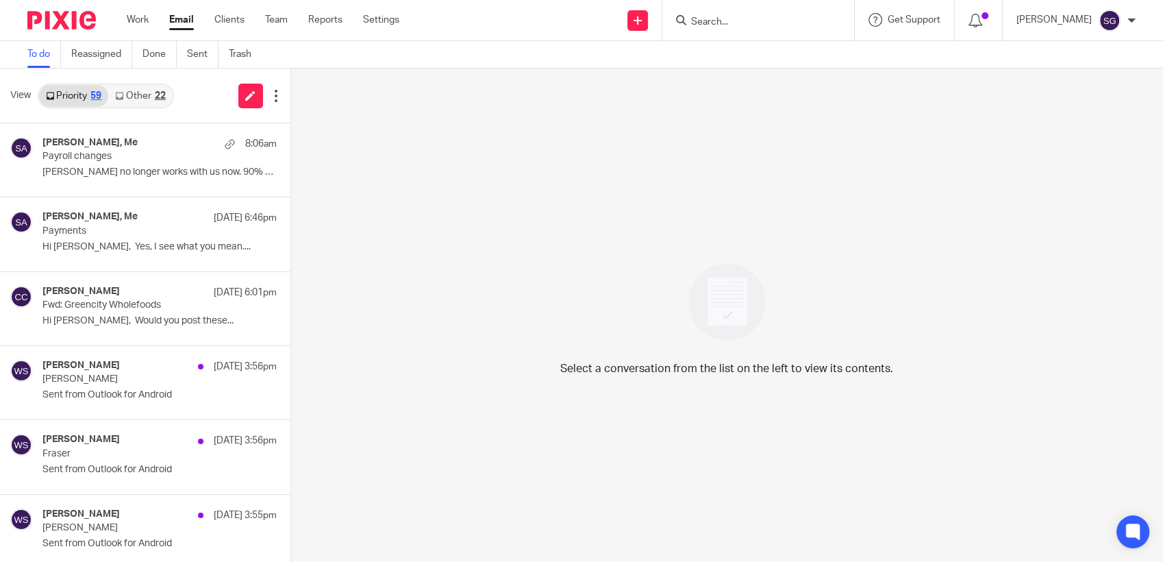
click at [138, 98] on link "Other 22" at bounding box center [140, 96] width 64 height 22
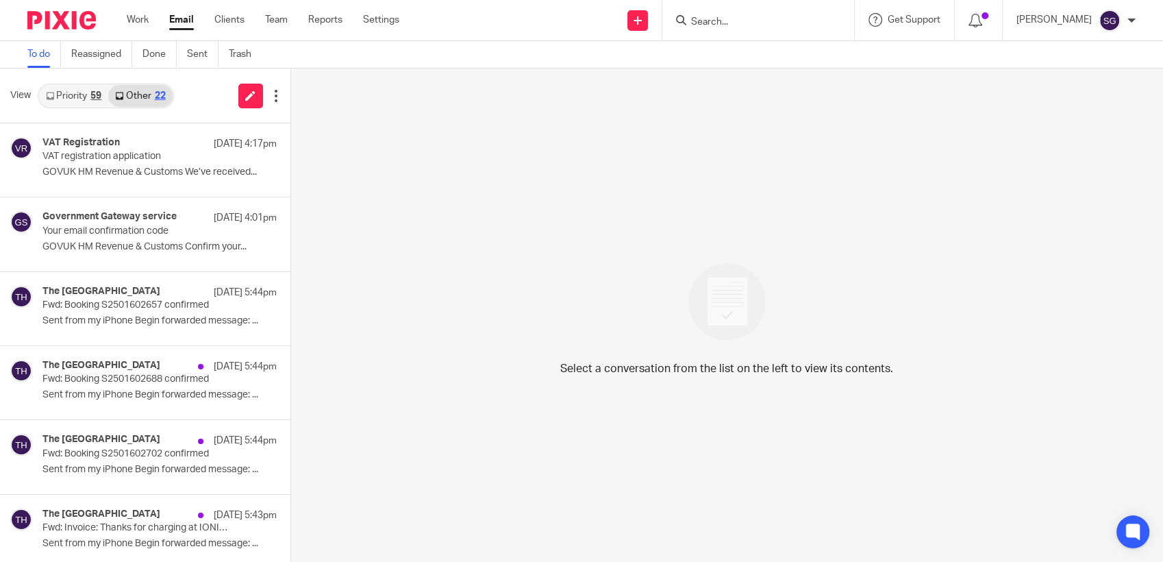
click at [68, 101] on link "Priority 59" at bounding box center [73, 96] width 69 height 22
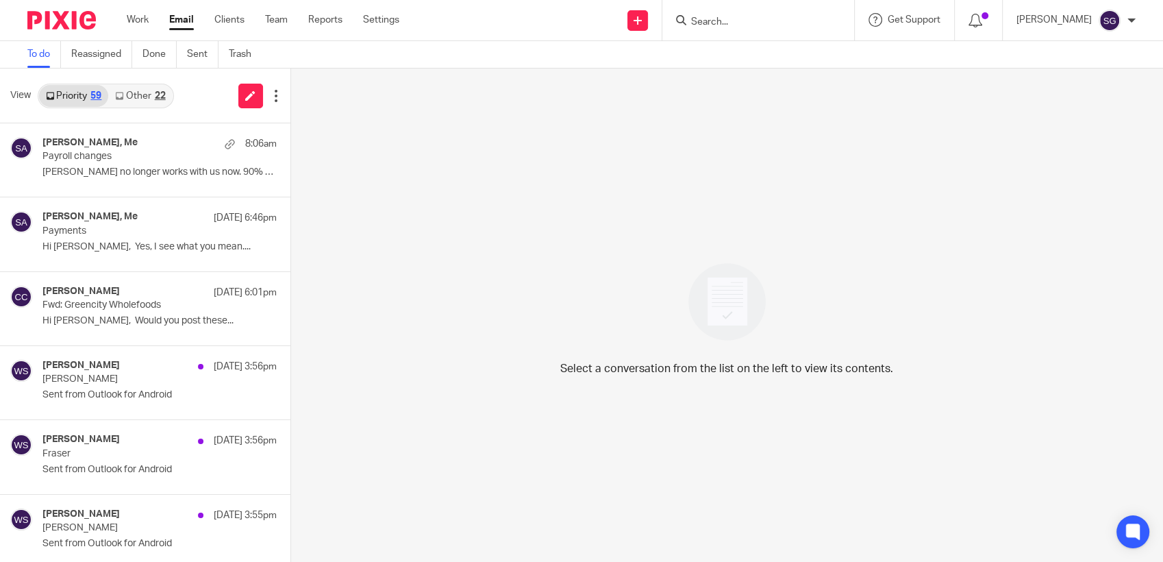
drag, startPoint x: 448, startPoint y: 41, endPoint x: 192, endPoint y: 6, distance: 258.5
click at [449, 41] on div "To do Reassigned Done Sent Trash" at bounding box center [581, 54] width 1163 height 27
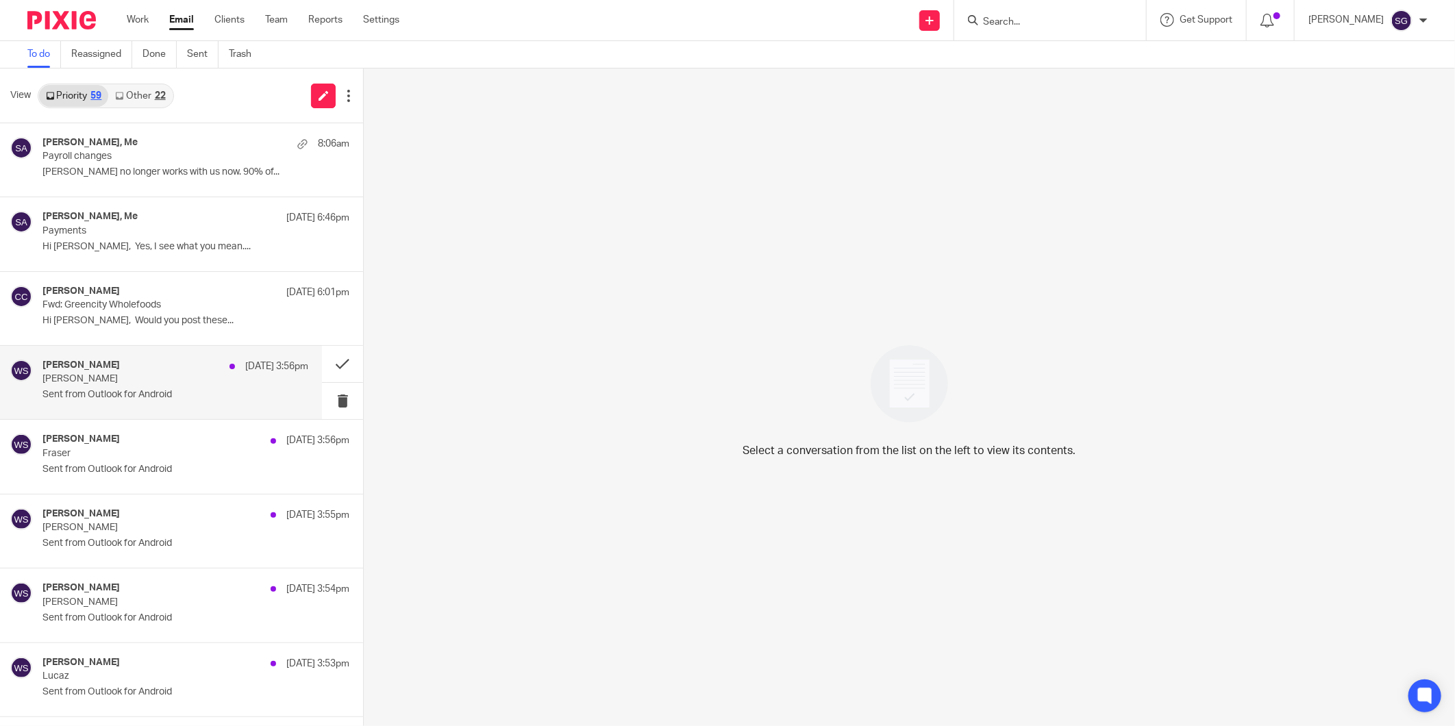
click at [116, 377] on p "[PERSON_NAME]" at bounding box center [148, 379] width 212 height 12
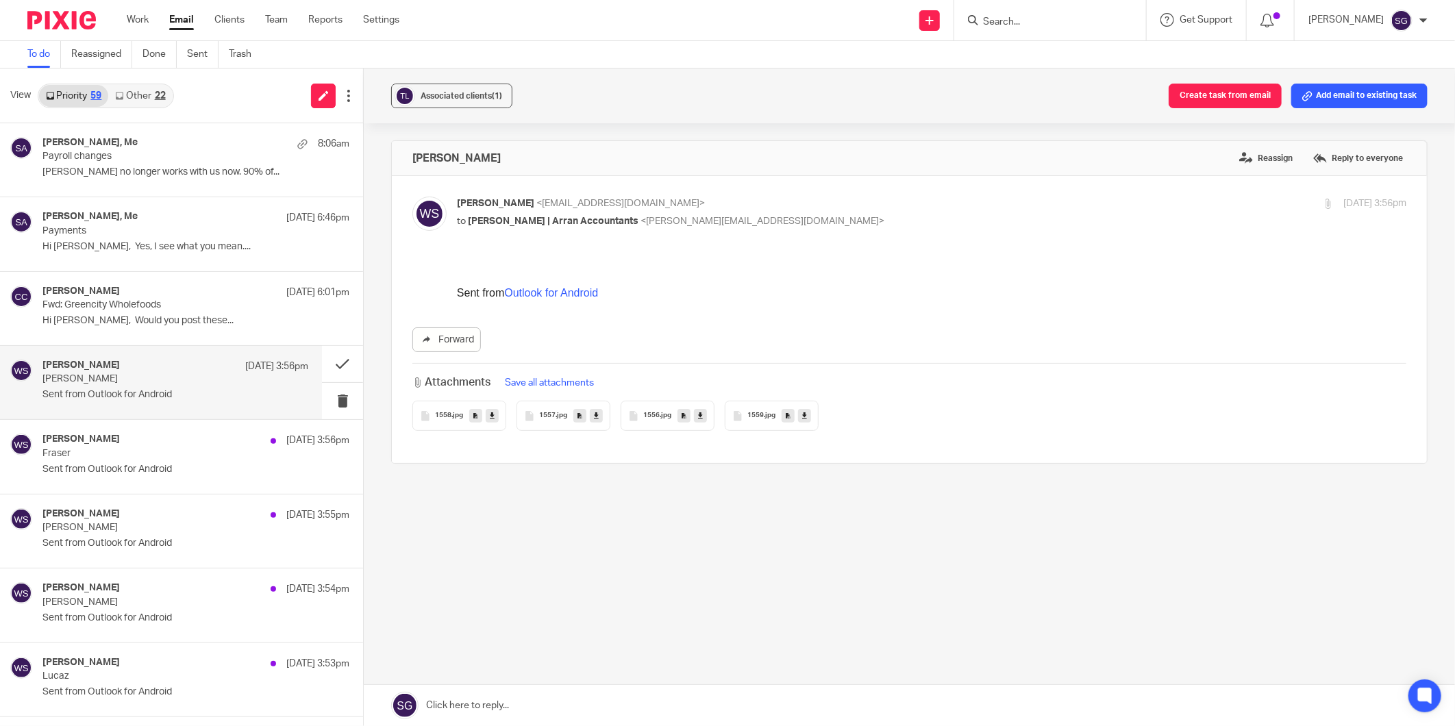
click at [440, 413] on span "1558" at bounding box center [443, 416] width 16 height 8
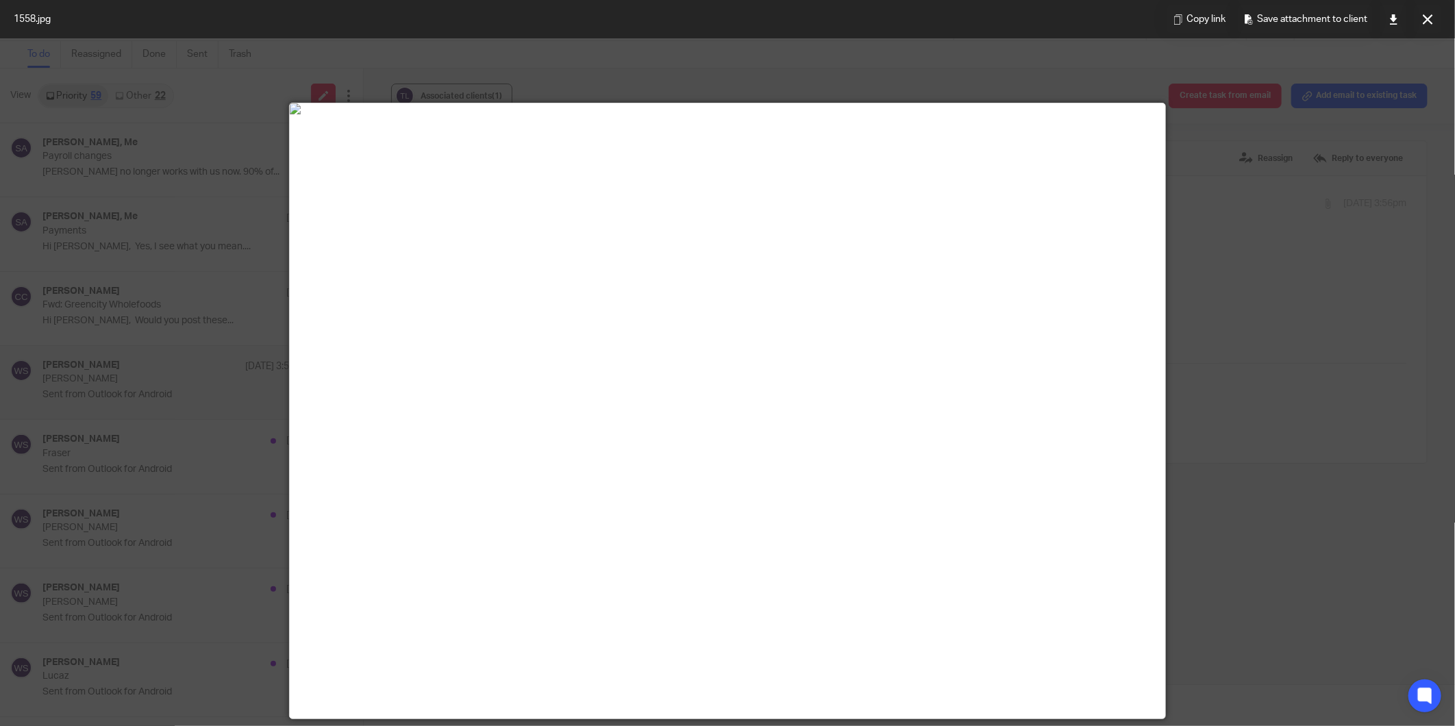
click at [1162, 22] on icon at bounding box center [1428, 19] width 10 height 10
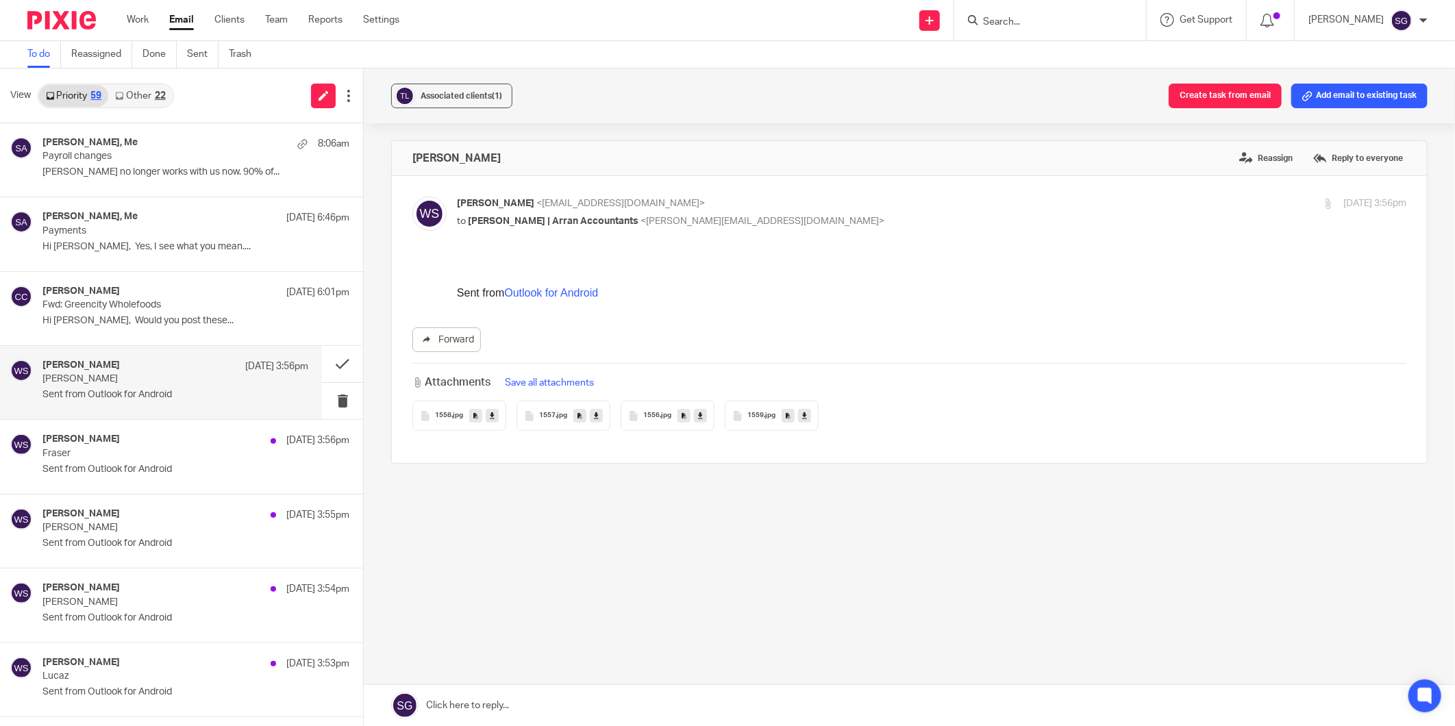
click at [756, 416] on span "1559" at bounding box center [755, 416] width 16 height 8
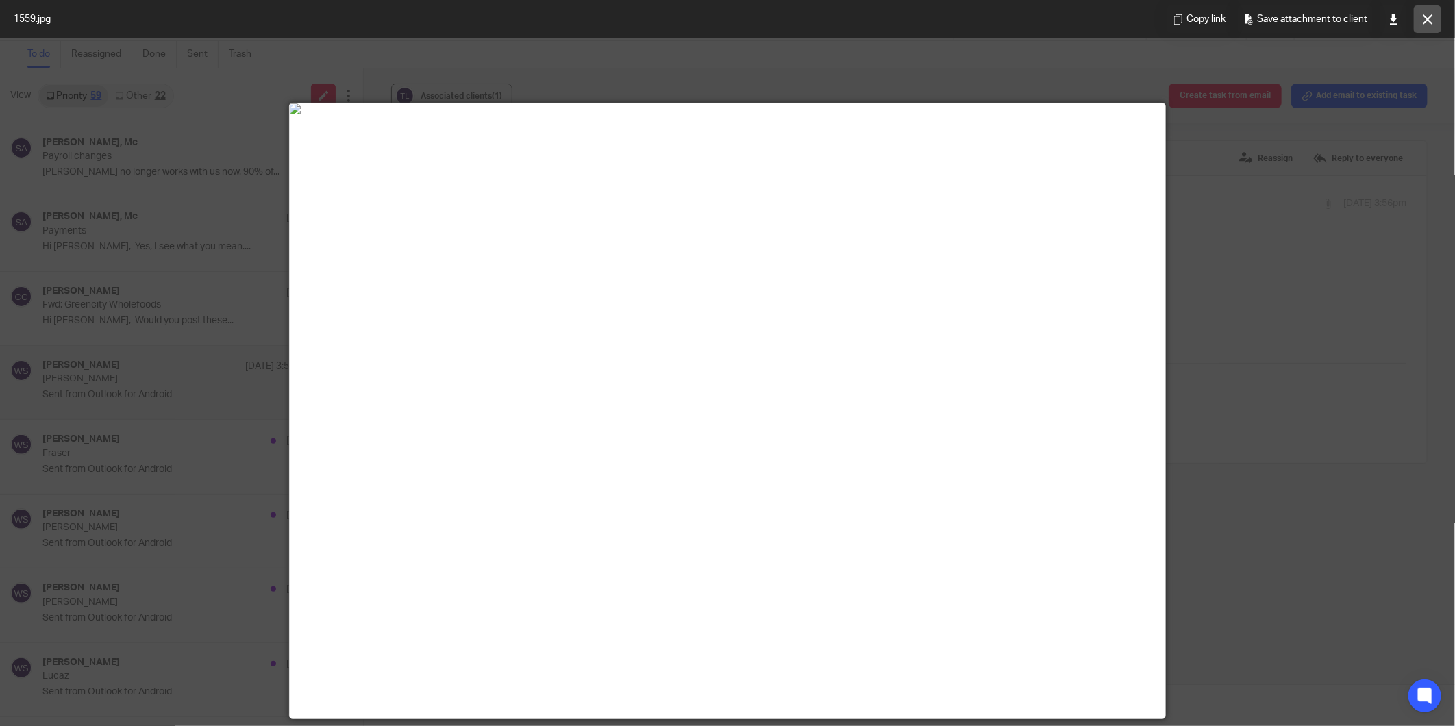
click at [1162, 27] on button at bounding box center [1427, 18] width 27 height 27
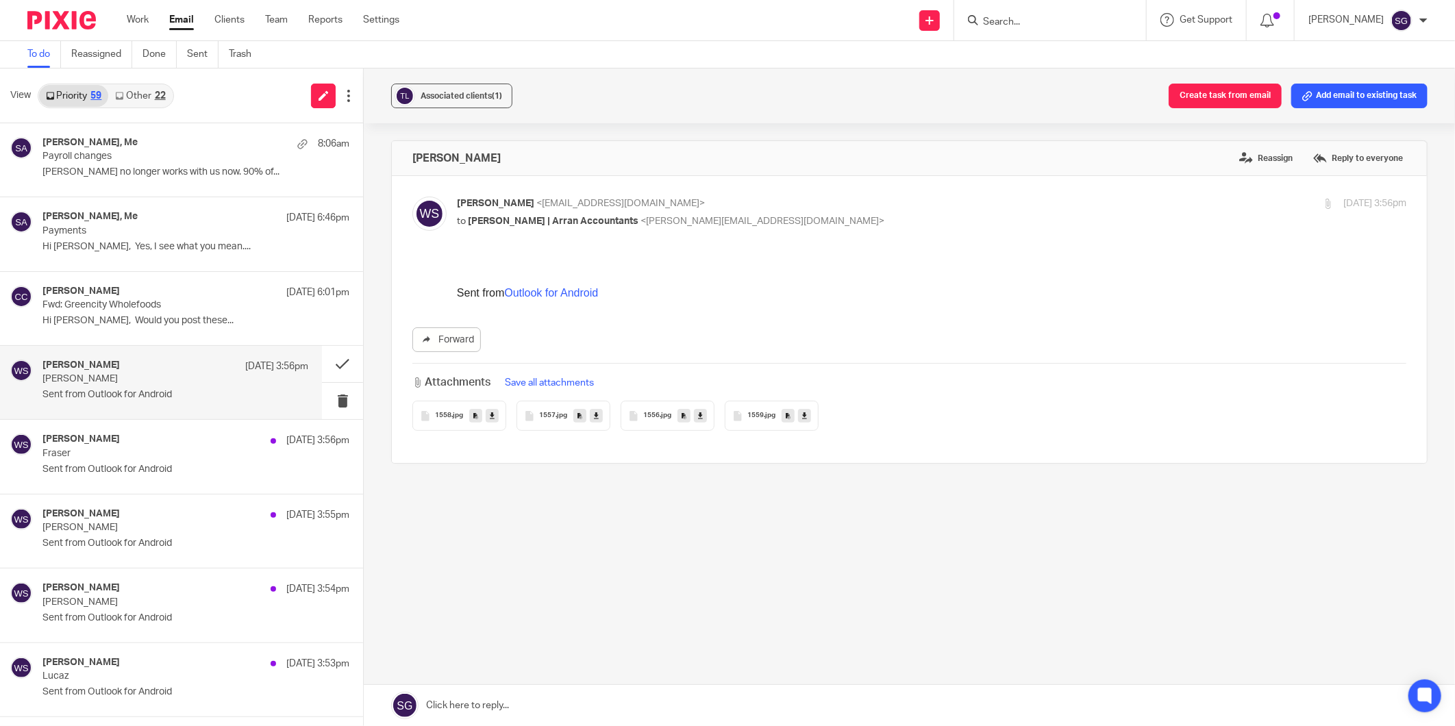
click at [653, 418] on span "1556" at bounding box center [651, 416] width 16 height 8
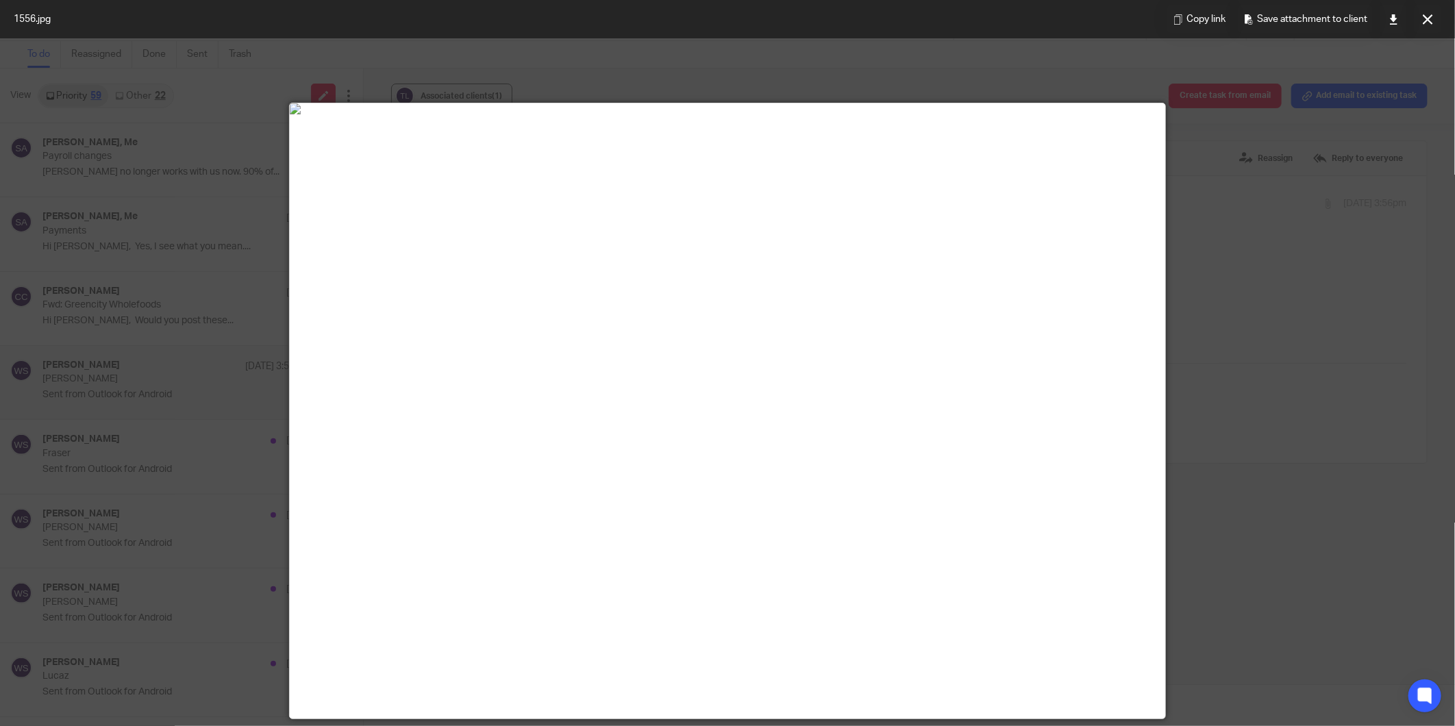
drag, startPoint x: 1429, startPoint y: 16, endPoint x: 1394, endPoint y: 29, distance: 37.0
click at [1162, 16] on icon at bounding box center [1428, 19] width 10 height 10
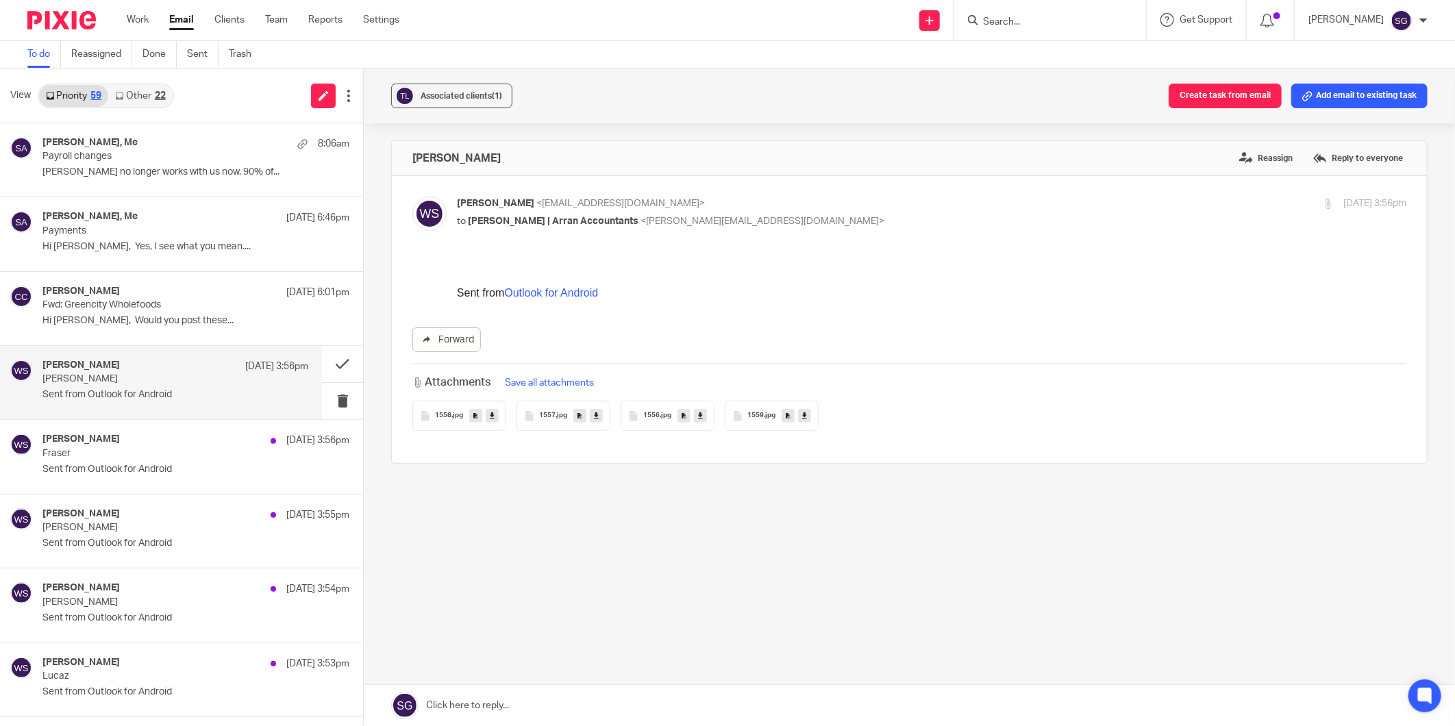
click at [525, 561] on link at bounding box center [909, 705] width 1091 height 41
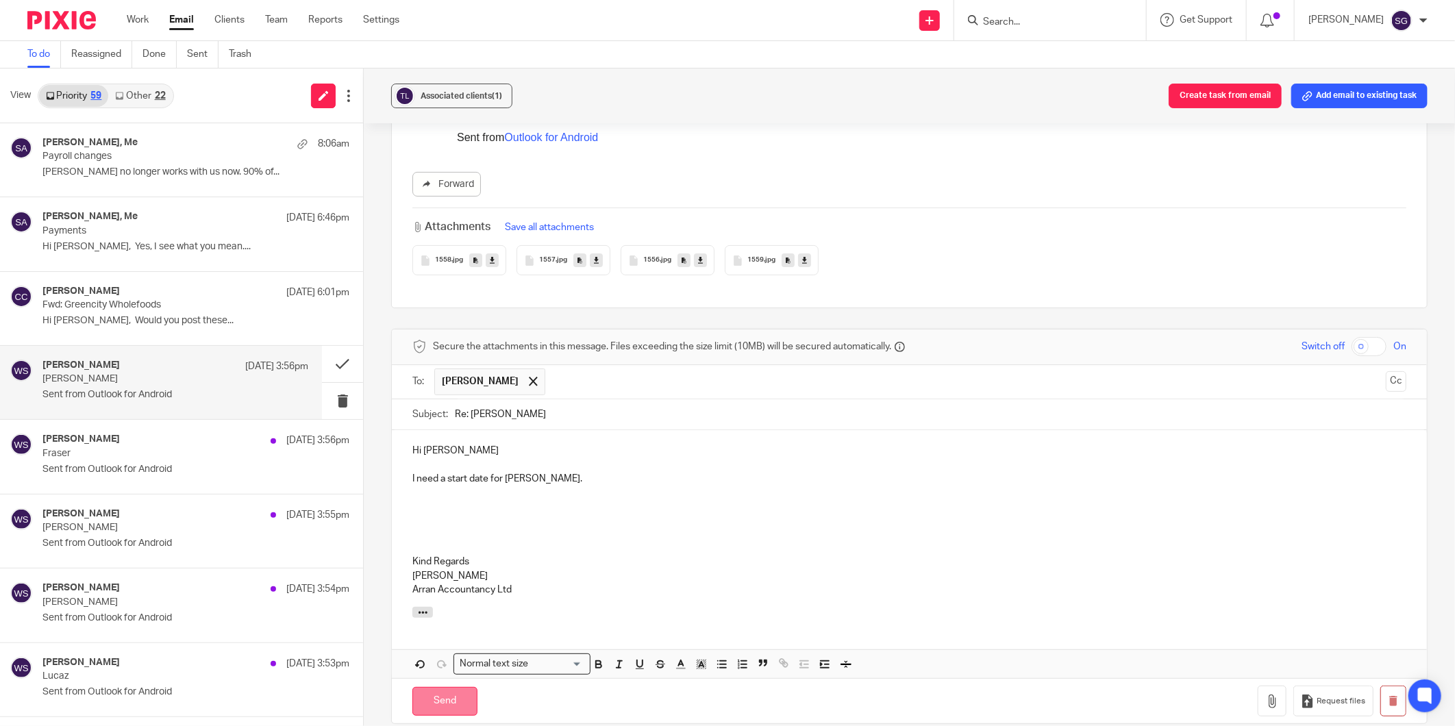
click at [459, 561] on input "Send" at bounding box center [444, 701] width 65 height 29
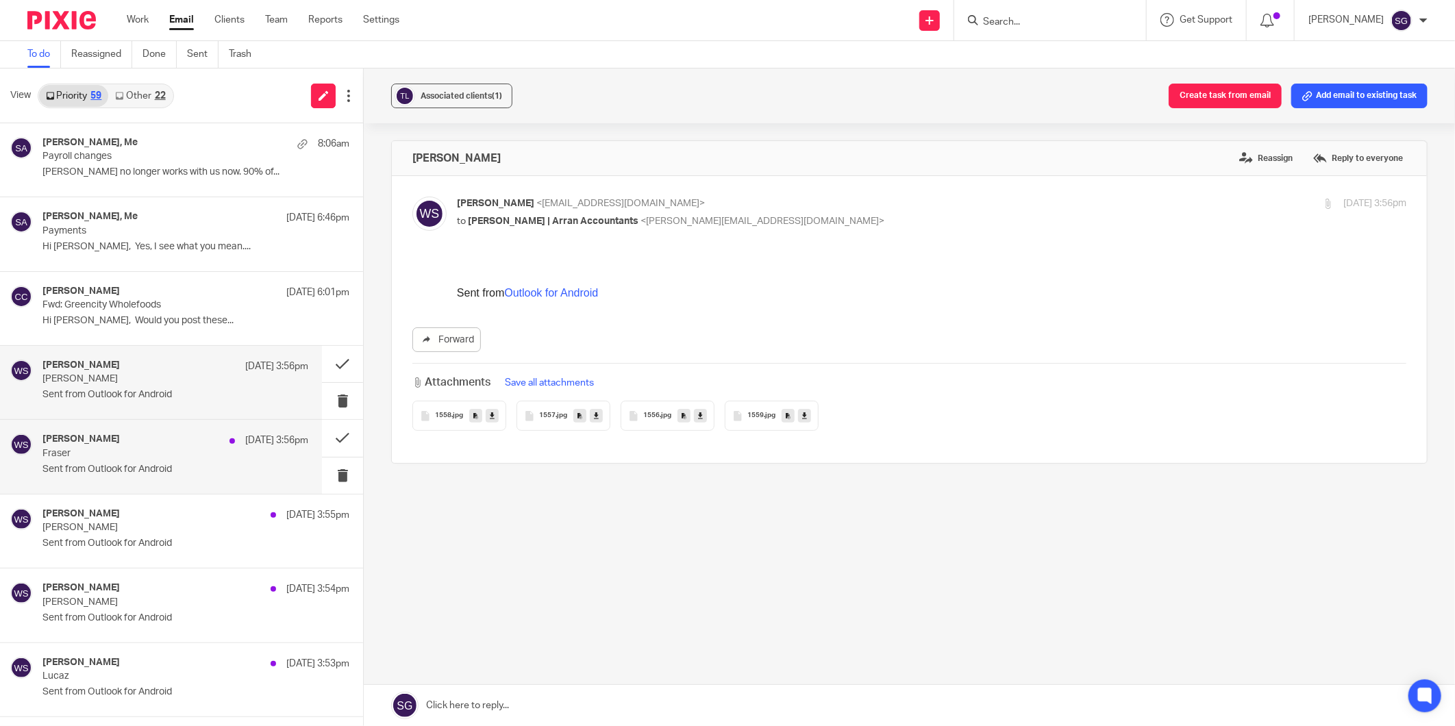
click at [146, 466] on p "Sent from Outlook for Android" at bounding box center [175, 470] width 266 height 12
click at [660, 418] on span ".jpg" at bounding box center [666, 416] width 12 height 8
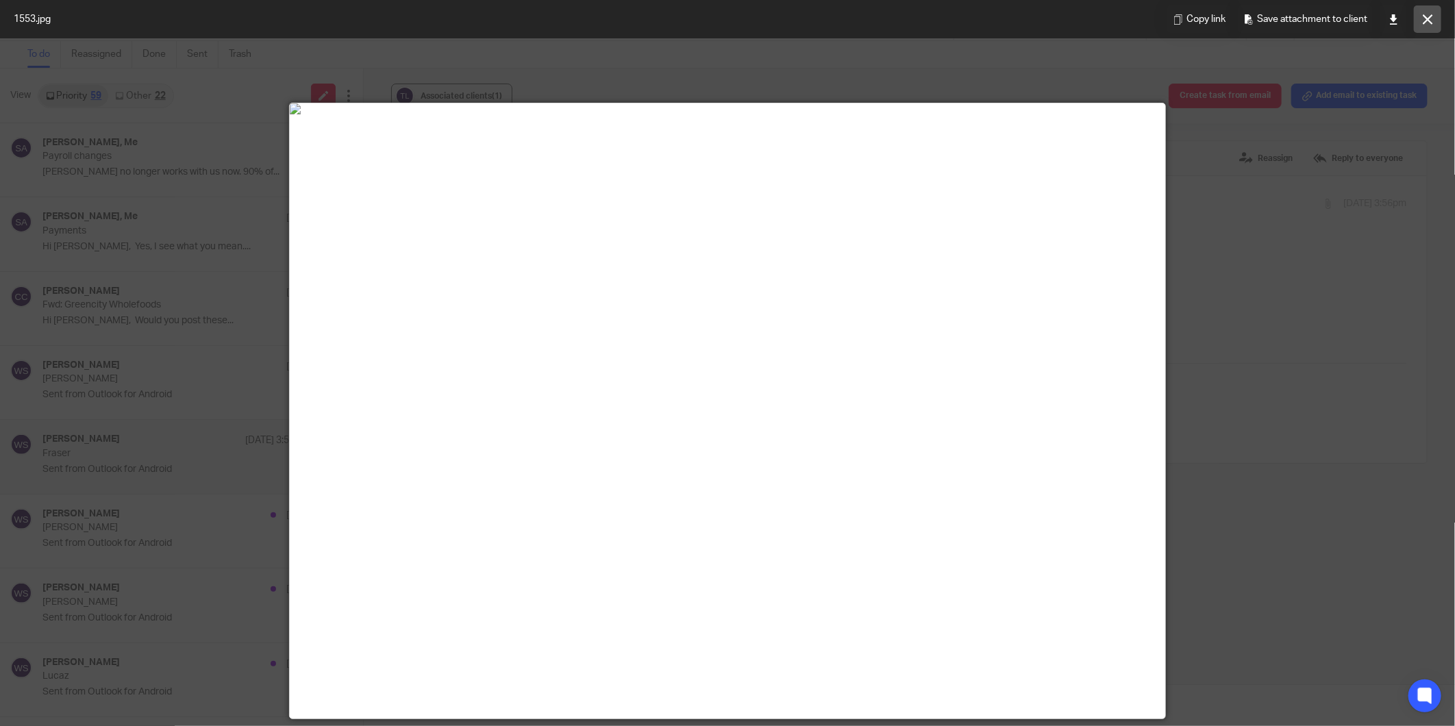
click at [1162, 17] on icon at bounding box center [1428, 19] width 10 height 10
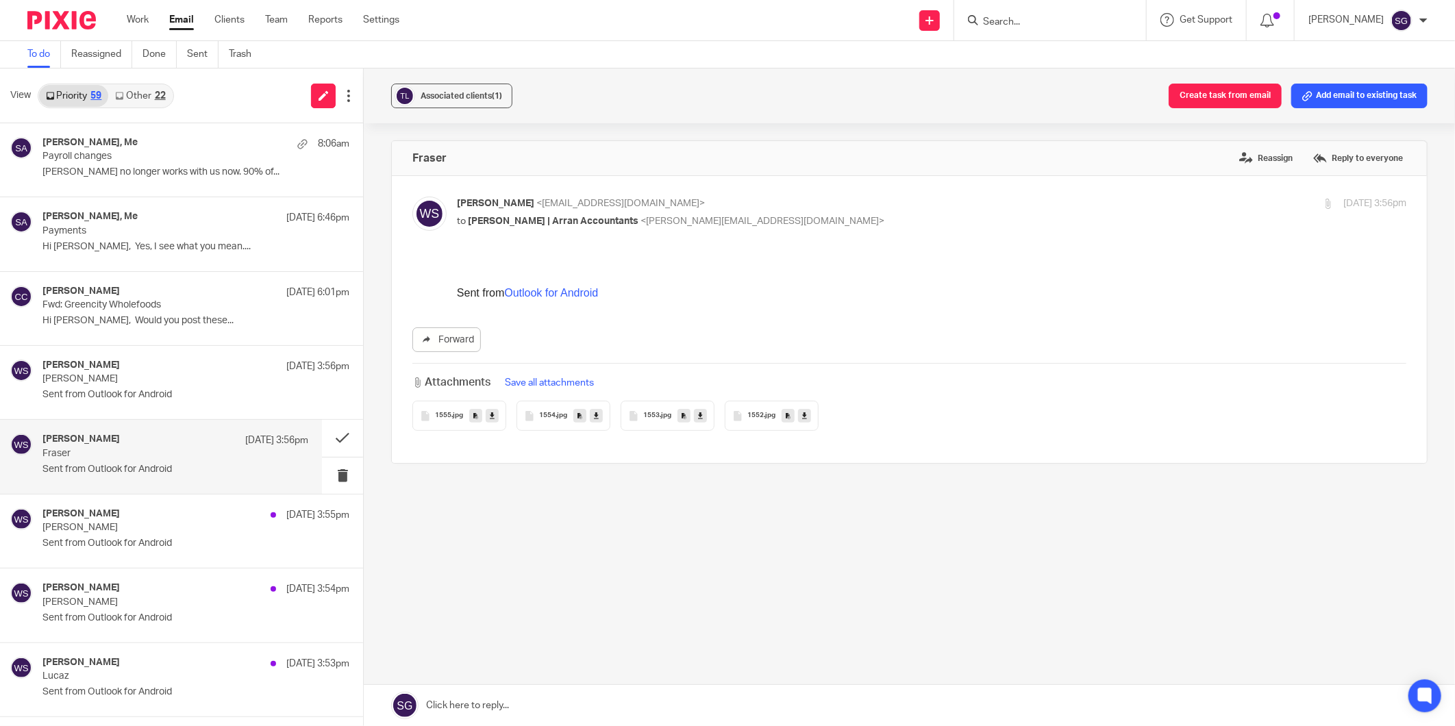
click at [756, 420] on span "1552" at bounding box center [755, 416] width 16 height 8
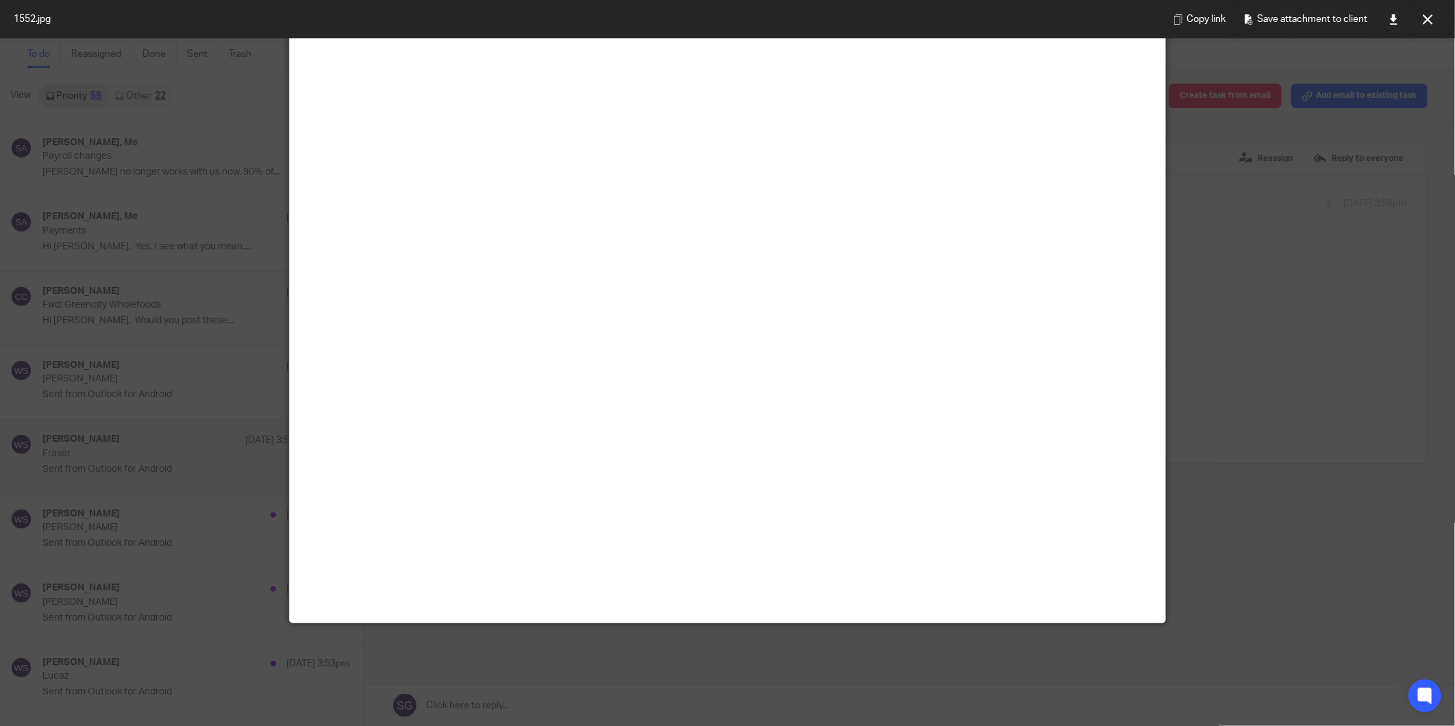
scroll to position [647, 0]
click at [1162, 21] on icon at bounding box center [1428, 19] width 10 height 10
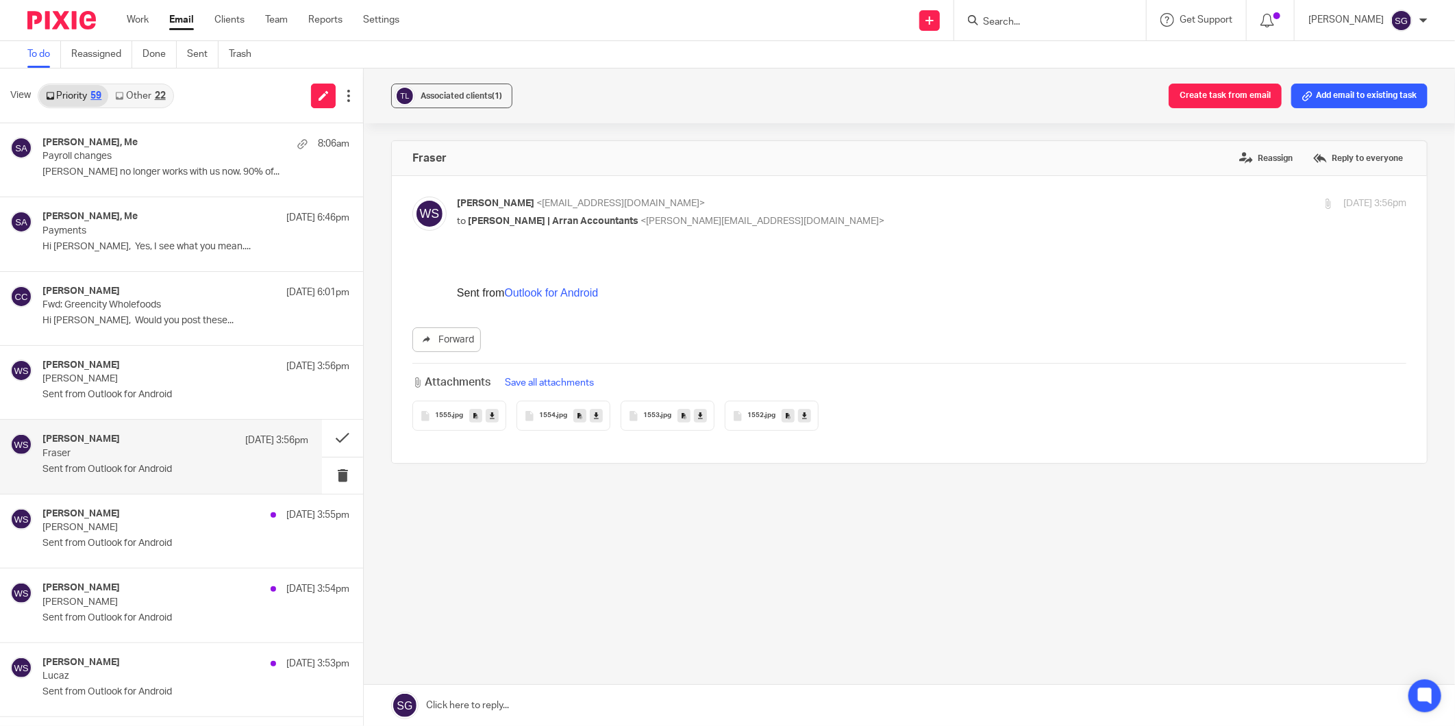
click at [759, 419] on span "1552" at bounding box center [755, 416] width 16 height 8
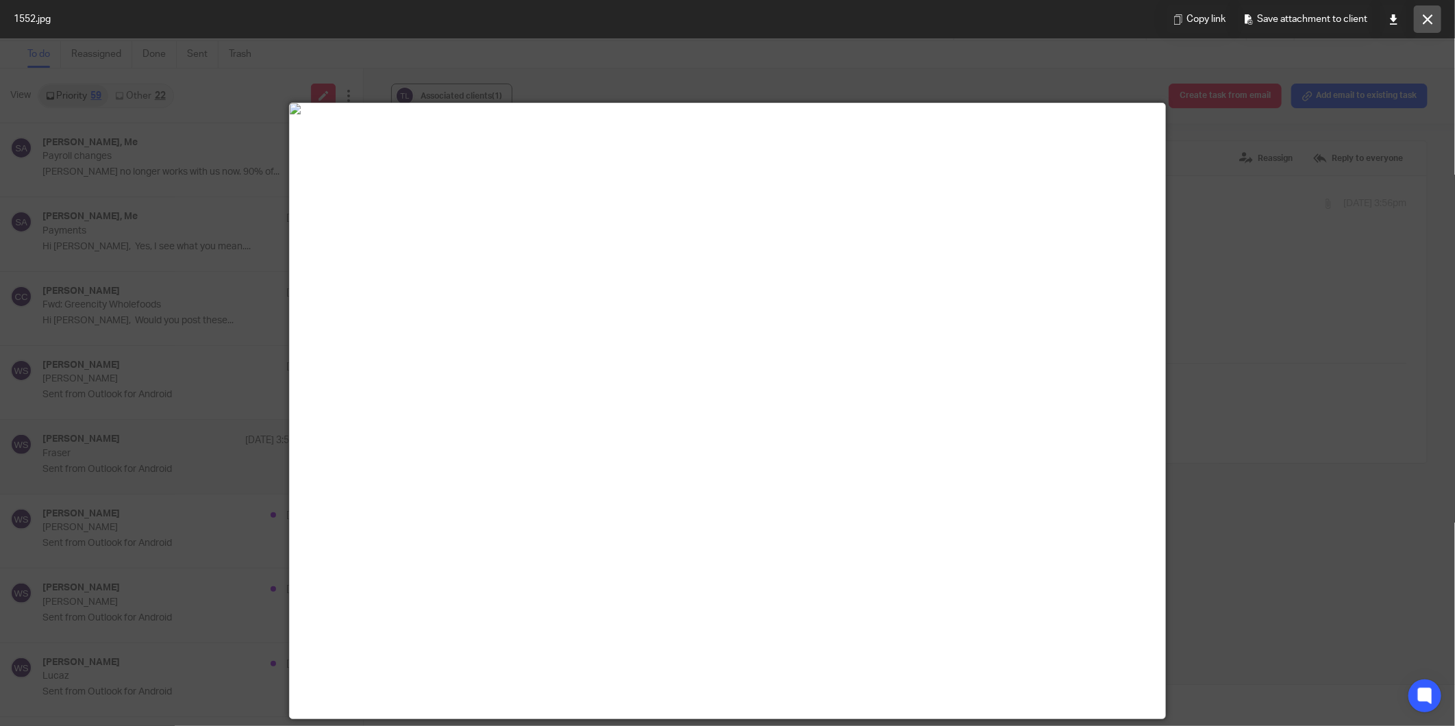
click at [1162, 16] on button at bounding box center [1427, 18] width 27 height 27
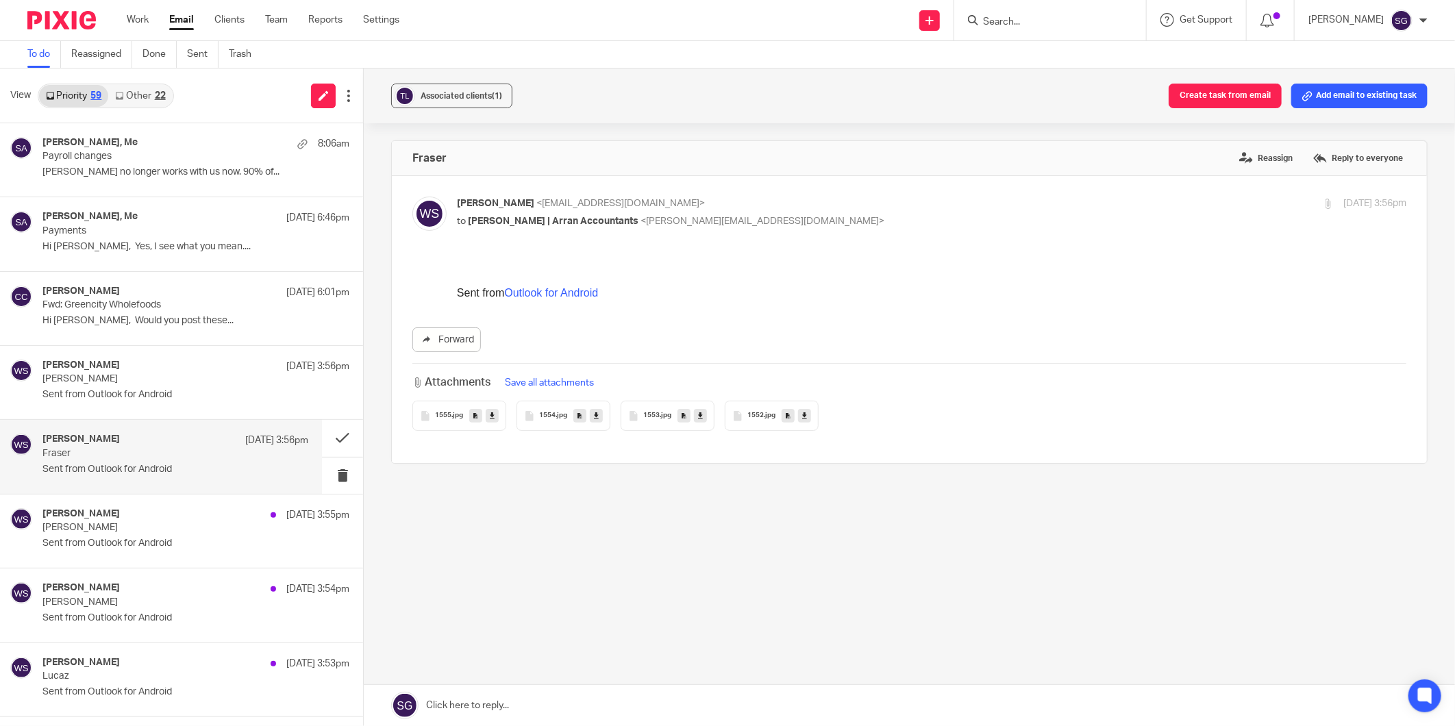
click at [550, 414] on span "1554" at bounding box center [547, 416] width 16 height 8
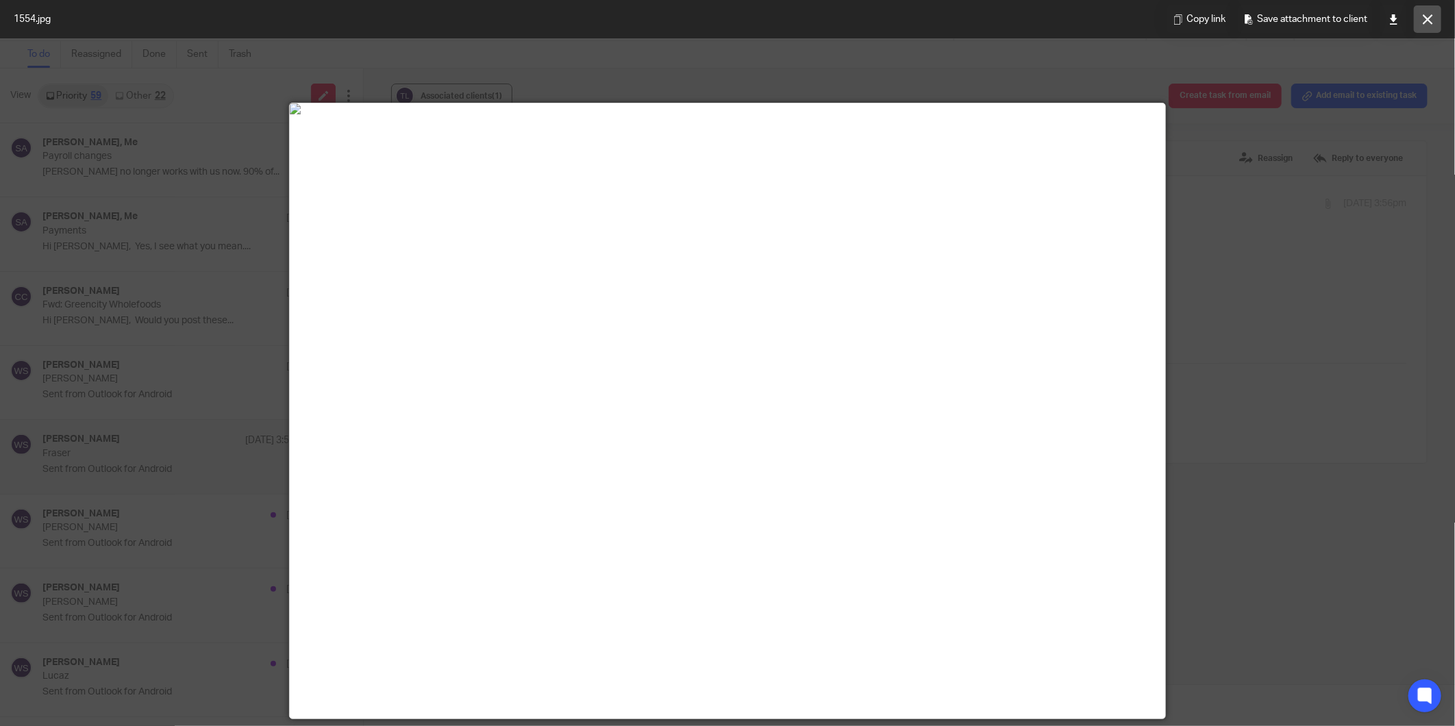
click at [1162, 21] on button at bounding box center [1427, 18] width 27 height 27
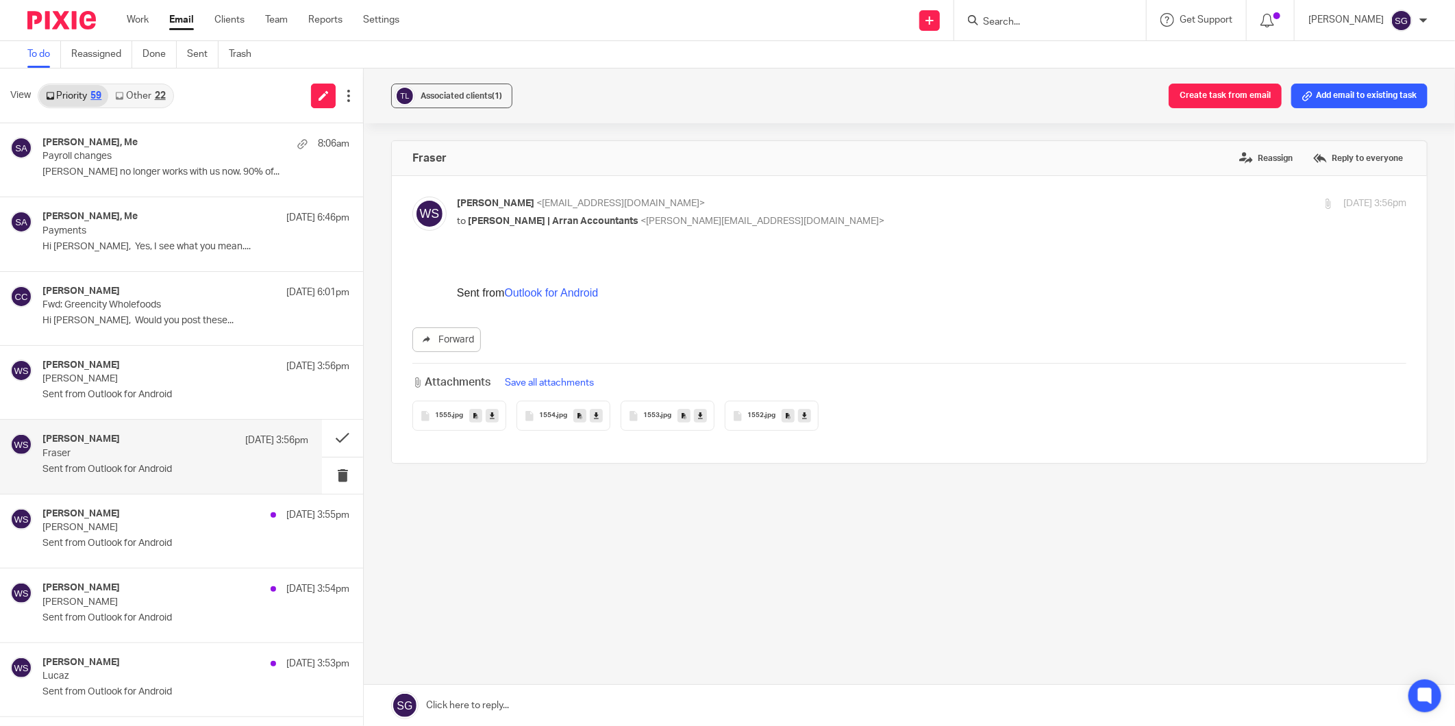
click at [446, 419] on span "1555" at bounding box center [443, 416] width 16 height 8
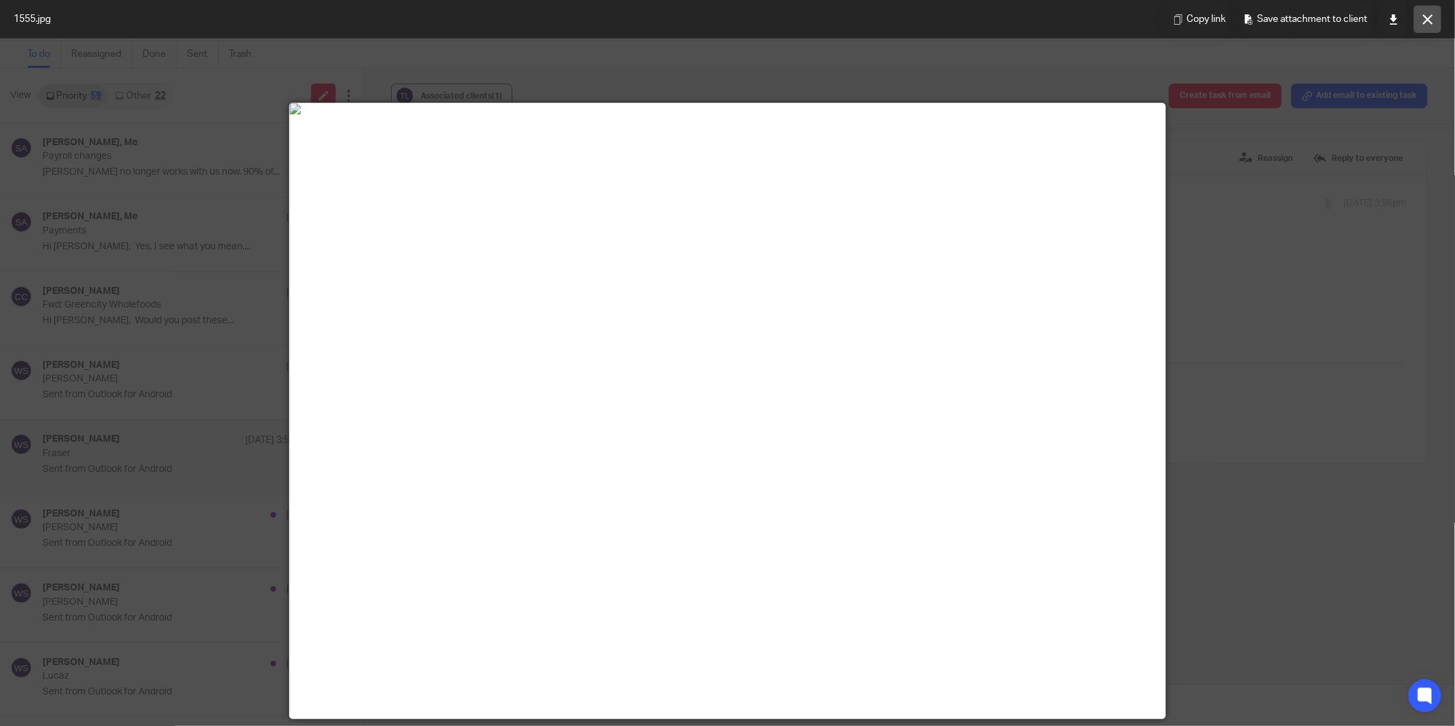
click at [1162, 14] on icon at bounding box center [1428, 19] width 10 height 10
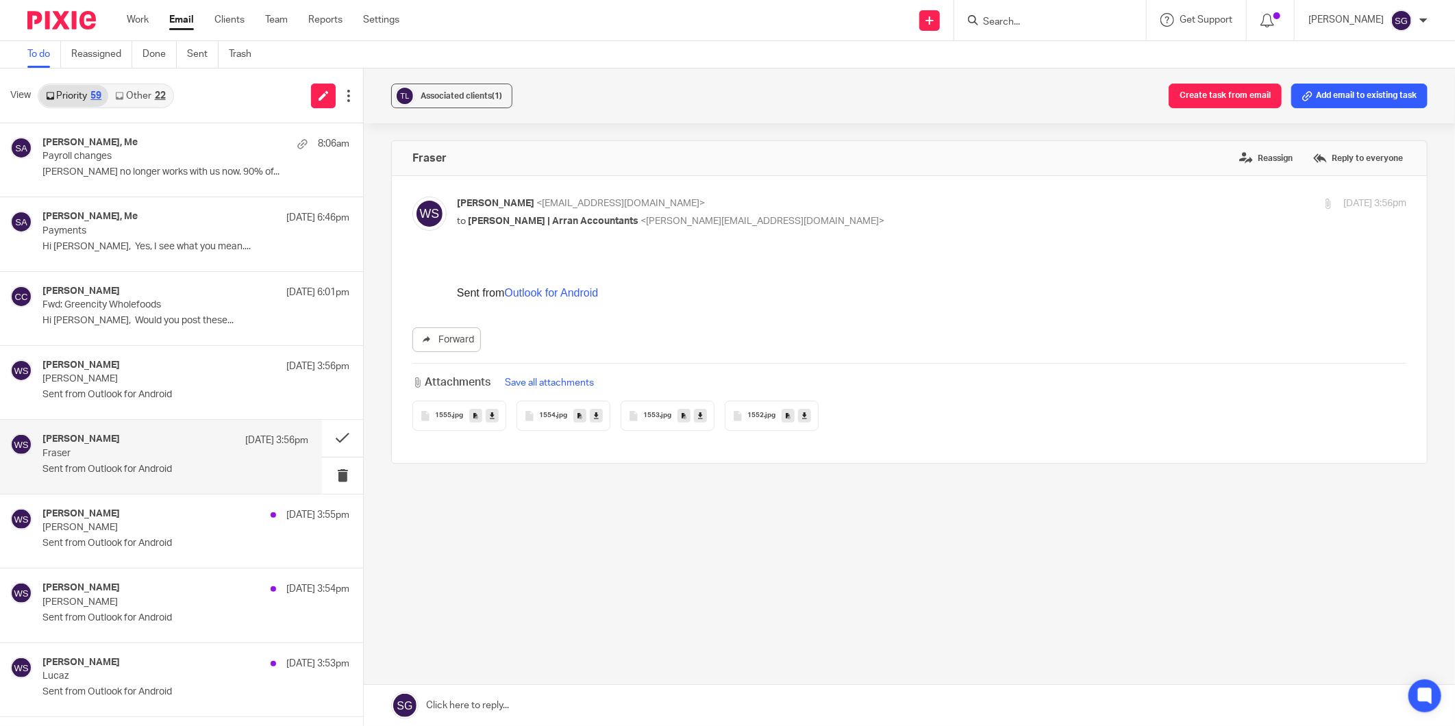
click at [748, 415] on span "1552" at bounding box center [755, 416] width 16 height 8
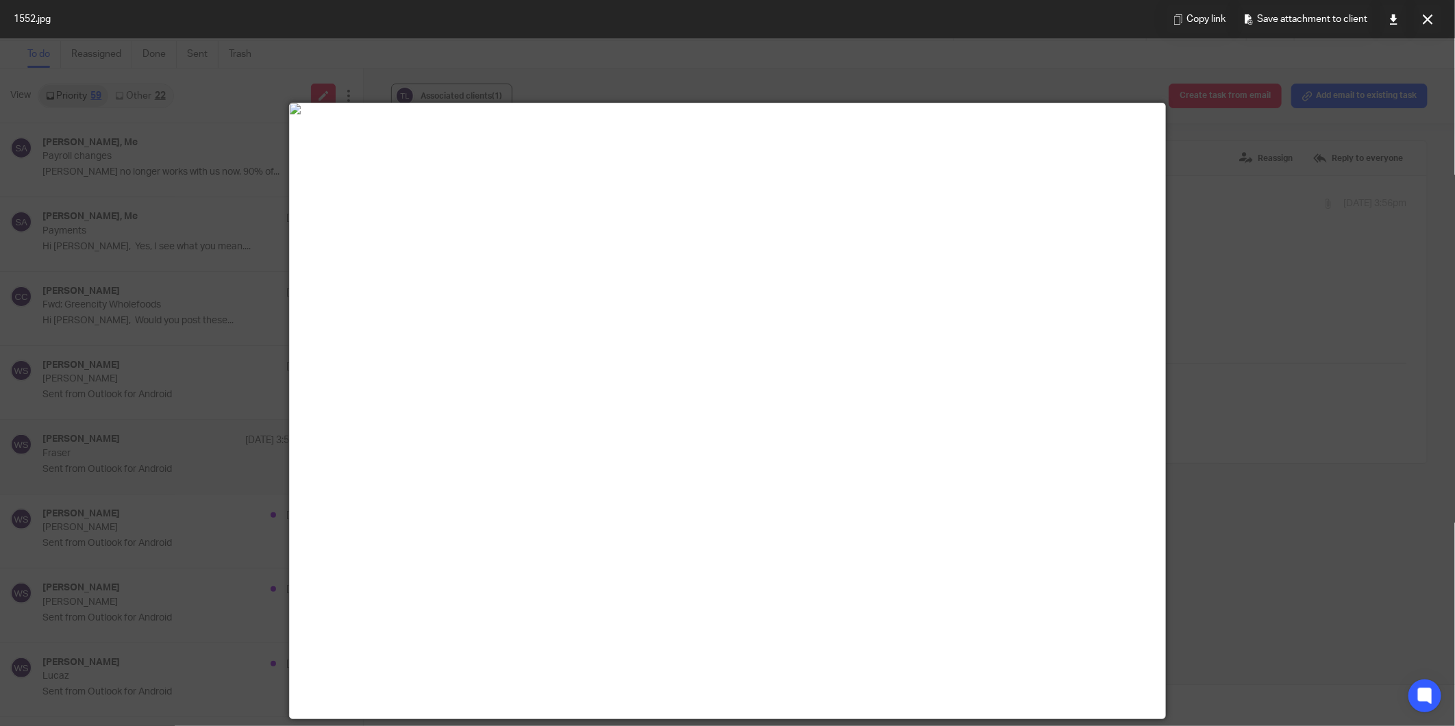
click at [1162, 17] on button at bounding box center [1427, 18] width 27 height 27
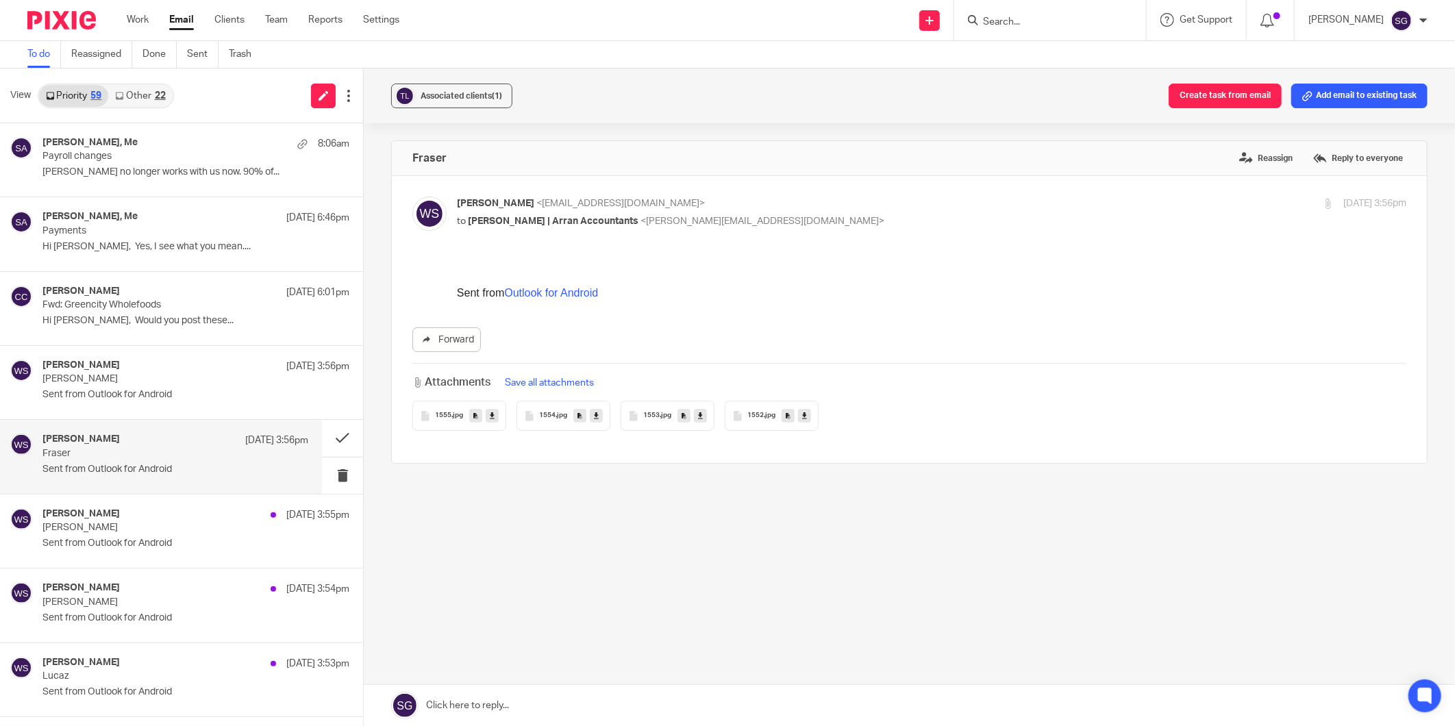
click at [653, 411] on div "1553 .jpg" at bounding box center [668, 416] width 94 height 30
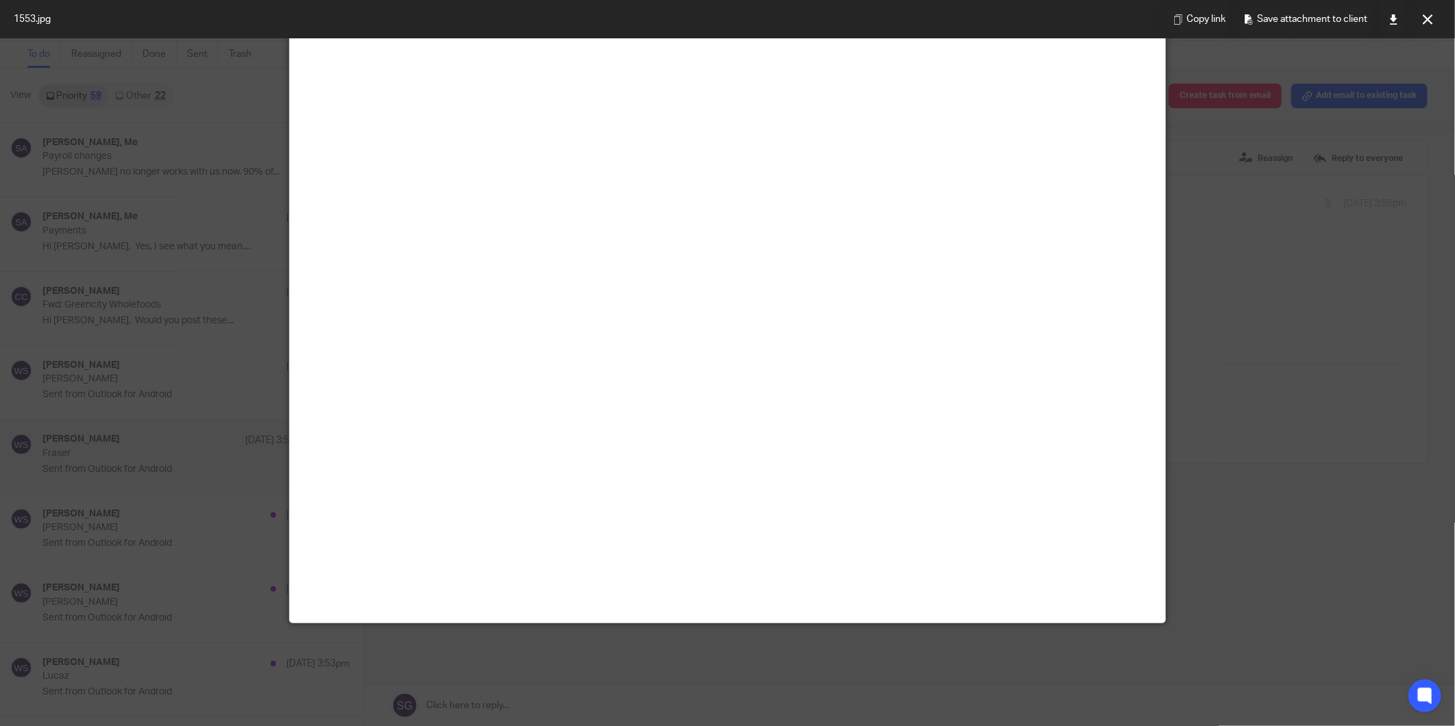
scroll to position [152, 0]
click at [1162, 14] on icon at bounding box center [1428, 19] width 10 height 10
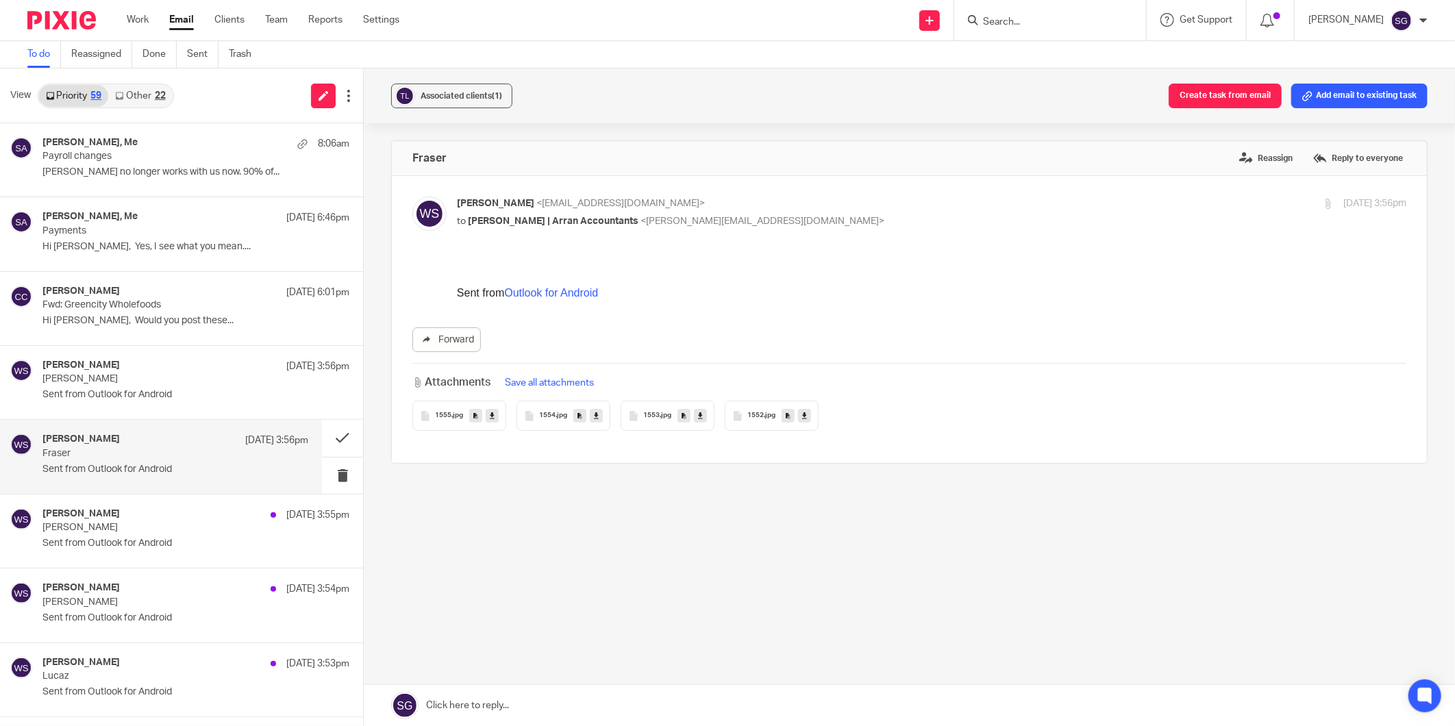
click at [490, 416] on icon at bounding box center [492, 416] width 5 height 10
click at [597, 418] on icon at bounding box center [596, 416] width 5 height 10
click at [698, 416] on icon at bounding box center [700, 416] width 5 height 10
click at [802, 414] on icon at bounding box center [804, 416] width 5 height 10
click at [542, 381] on button "Save all attachments" at bounding box center [549, 382] width 97 height 15
